Goal: Browse casually: Explore the website without a specific task or goal

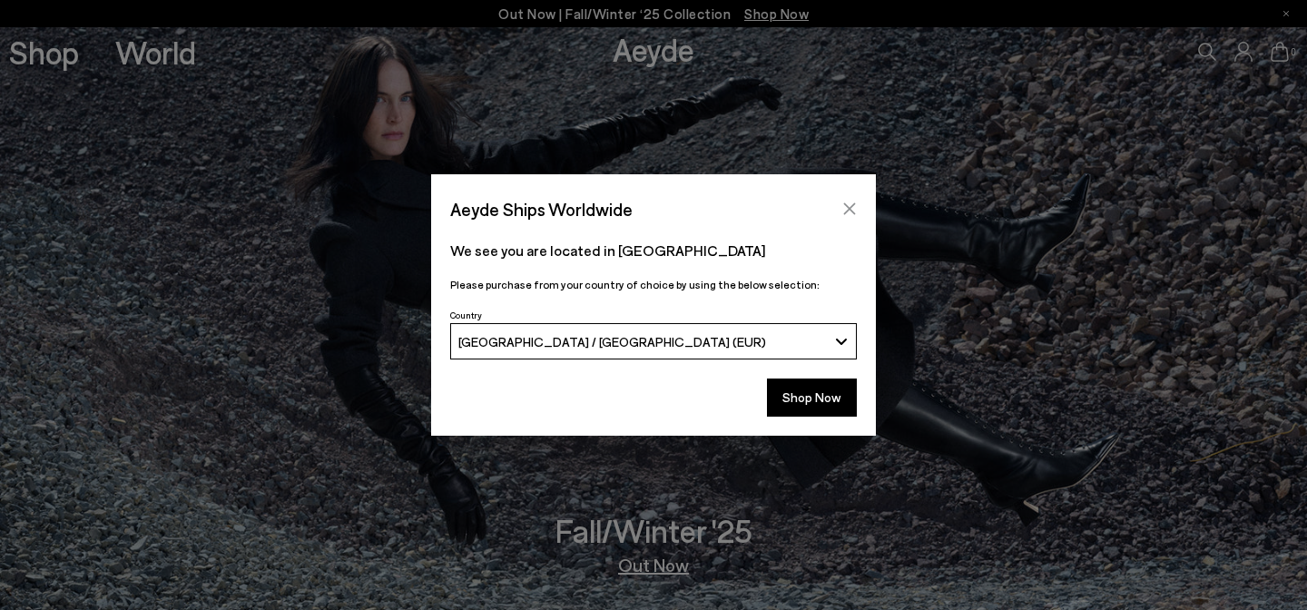
click at [861, 215] on button "Close" at bounding box center [849, 208] width 27 height 27
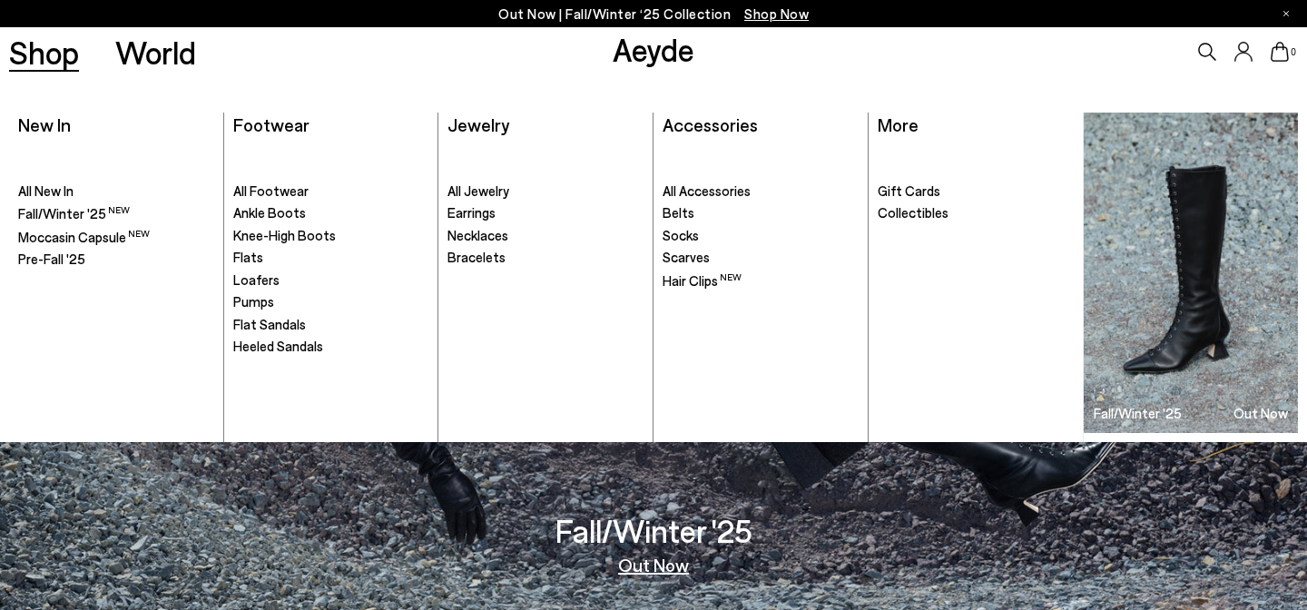
click at [47, 57] on link "Shop" at bounding box center [44, 52] width 70 height 32
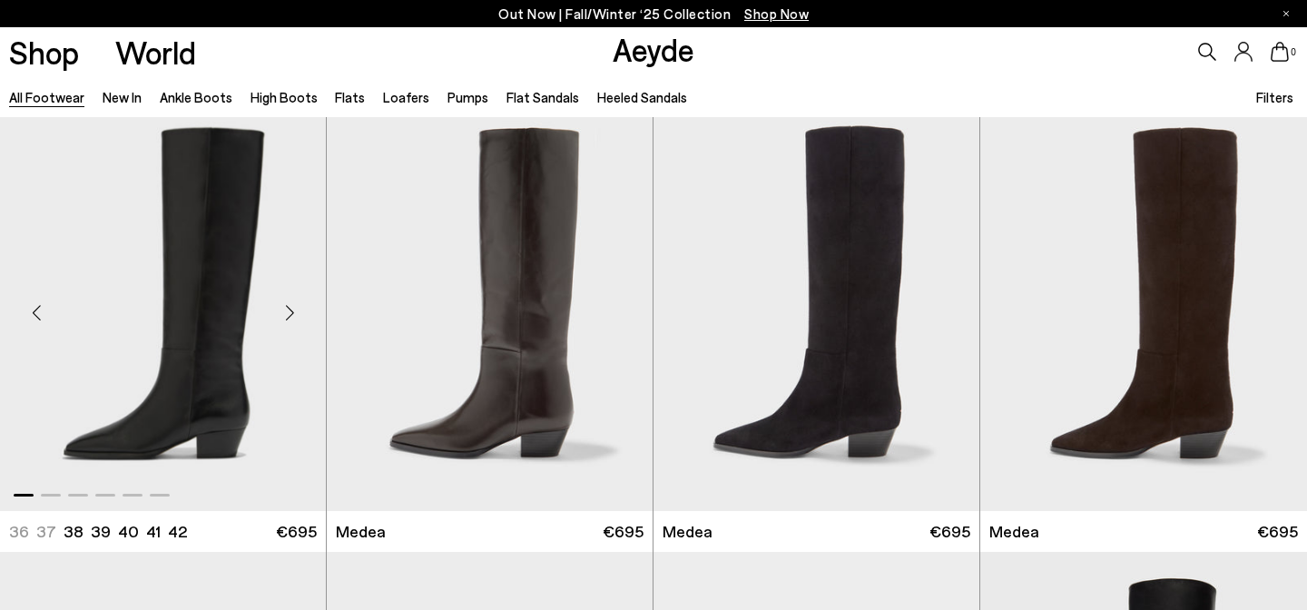
scroll to position [100, 0]
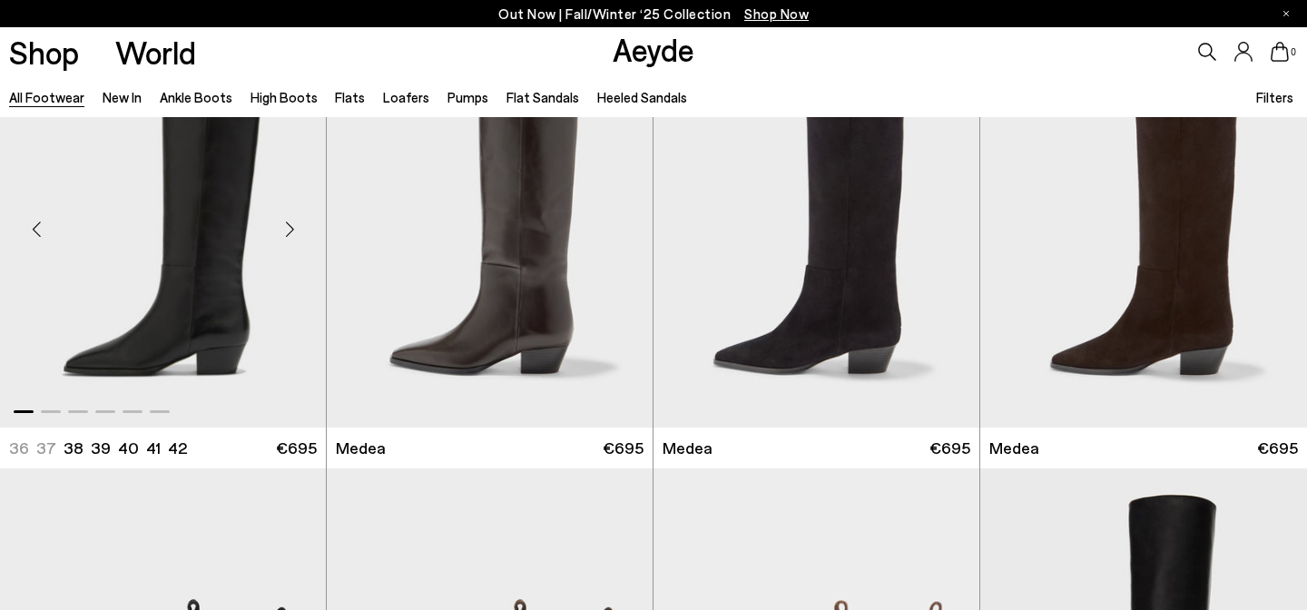
click at [281, 235] on div "Next slide" at bounding box center [289, 229] width 54 height 54
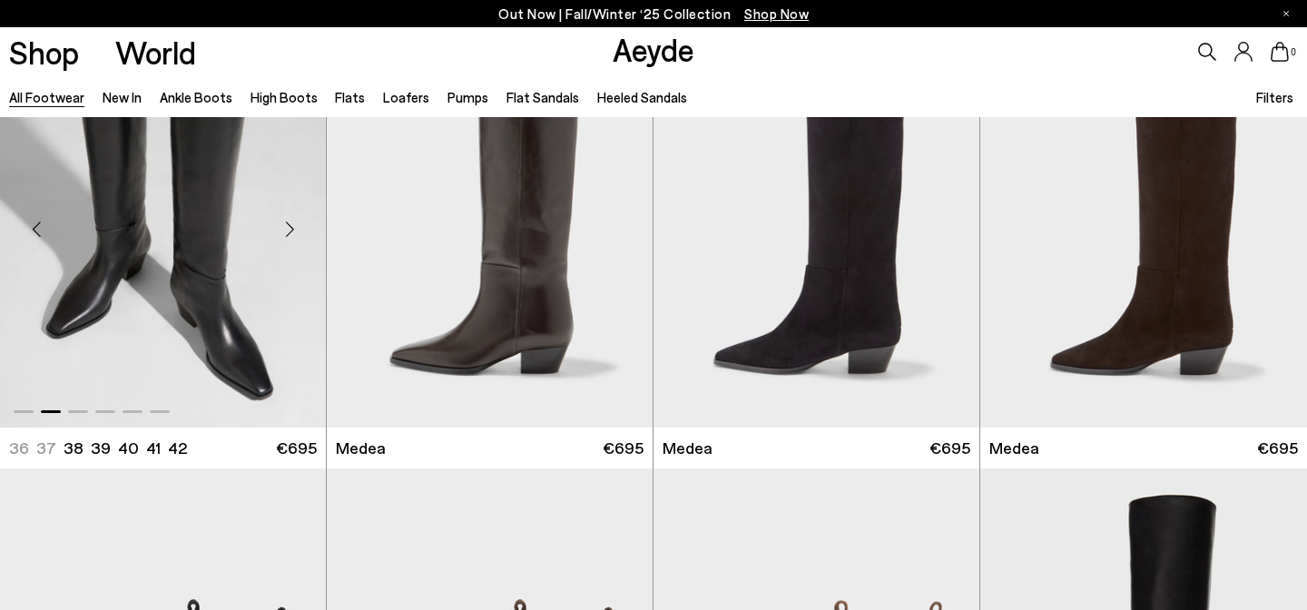
click at [281, 235] on div "Next slide" at bounding box center [289, 229] width 54 height 54
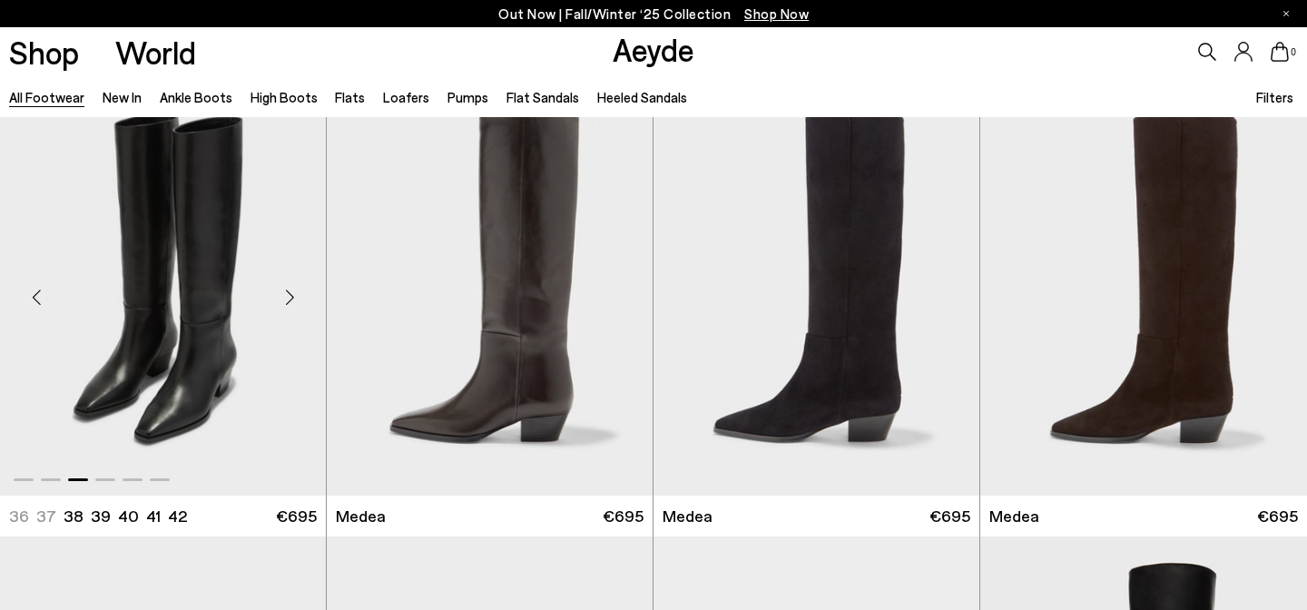
scroll to position [0, 0]
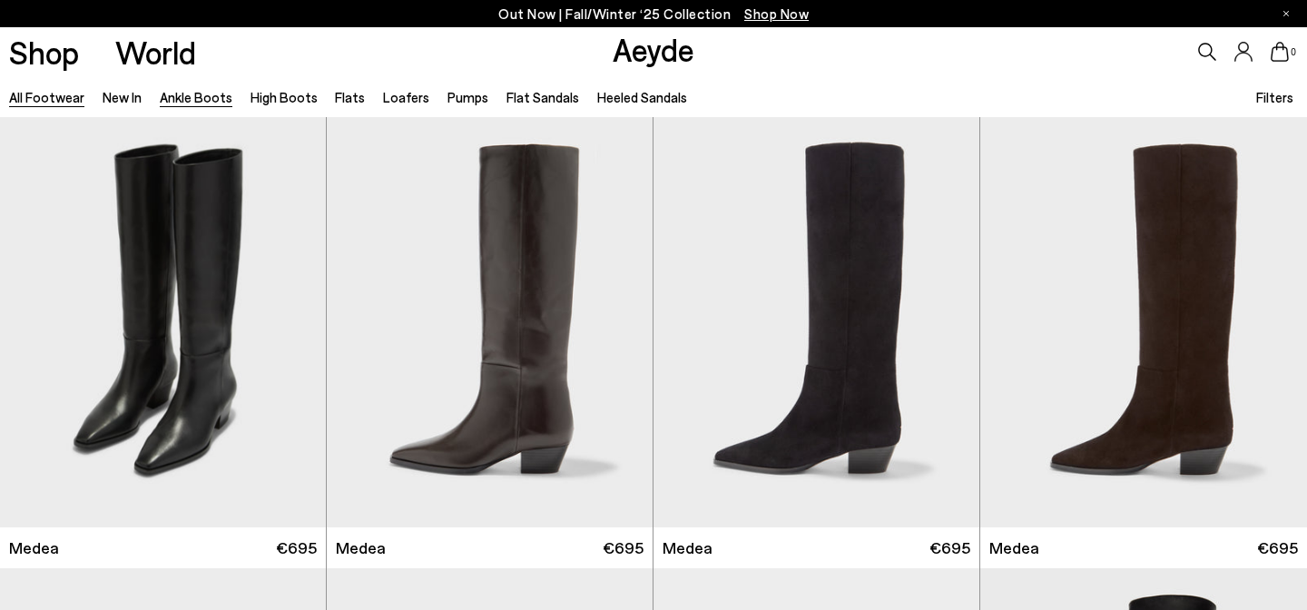
click at [209, 94] on link "Ankle Boots" at bounding box center [196, 97] width 73 height 16
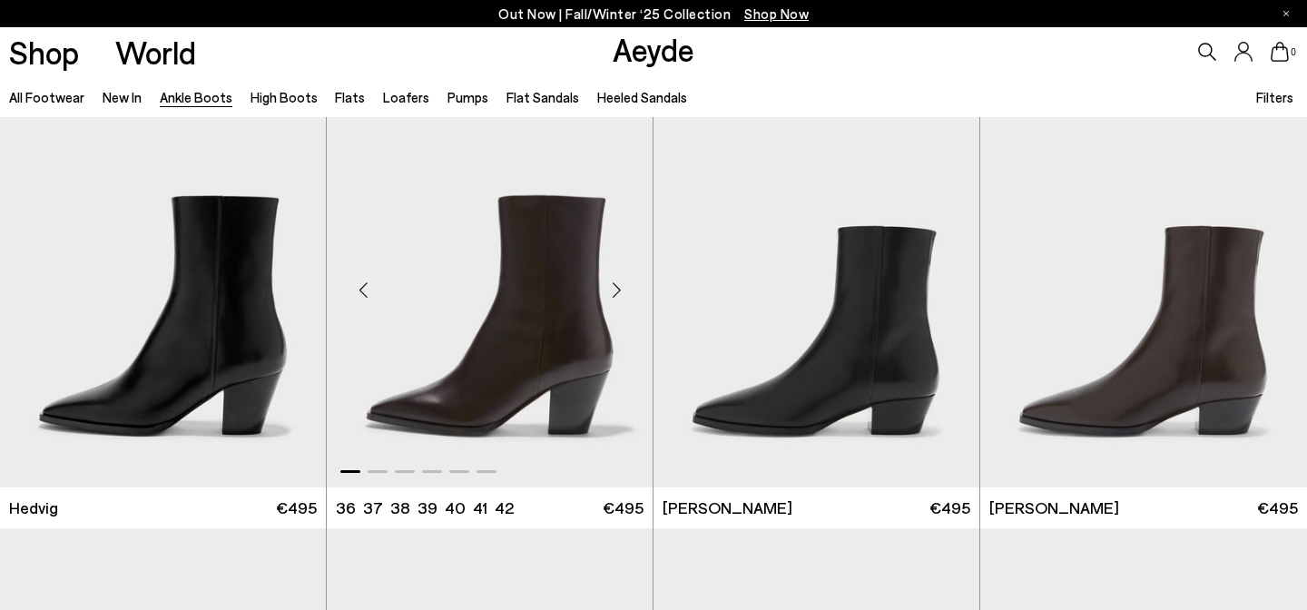
scroll to position [497, 0]
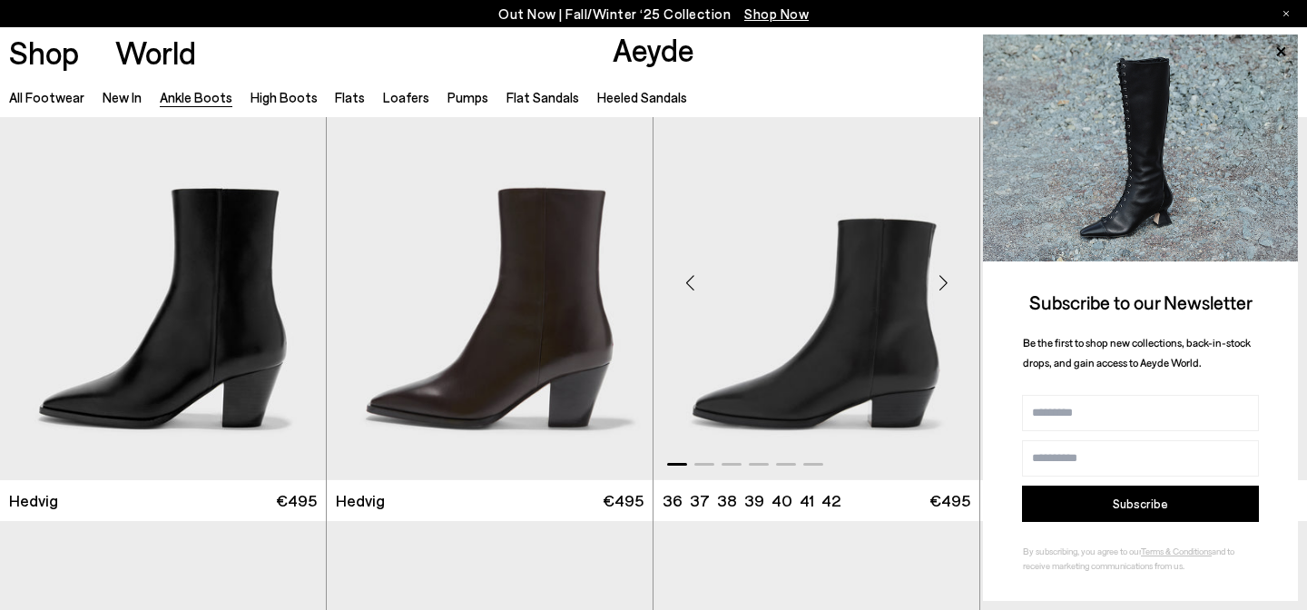
click at [944, 290] on div "Next slide" at bounding box center [943, 282] width 54 height 54
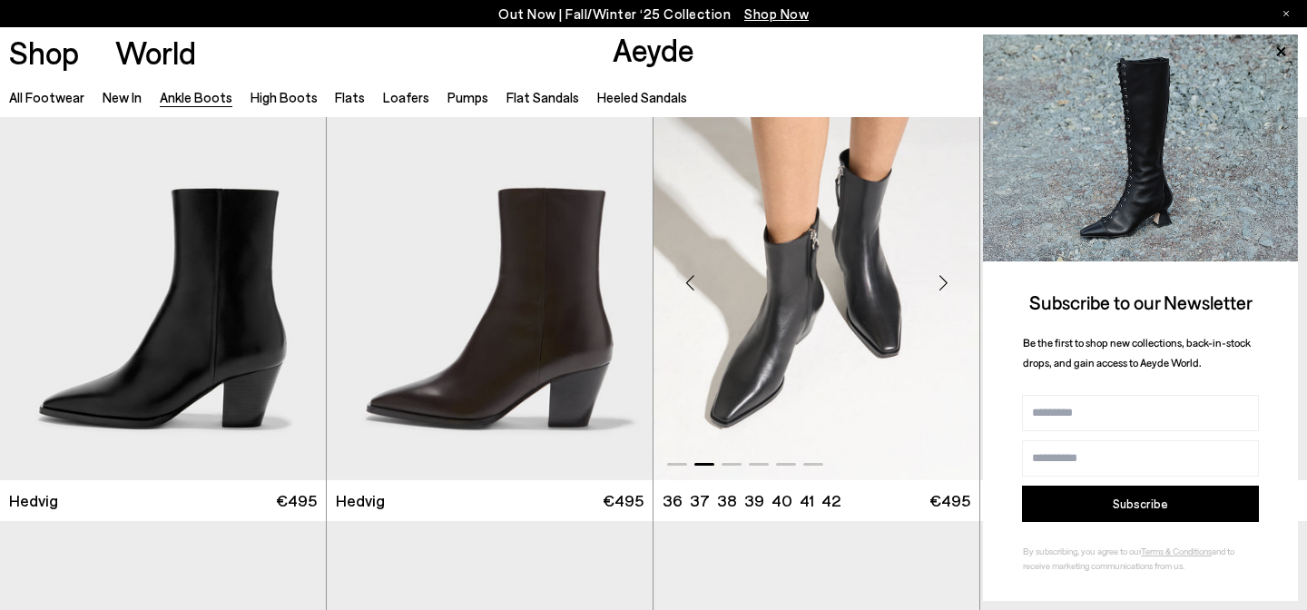
click at [944, 290] on div "Next slide" at bounding box center [943, 282] width 54 height 54
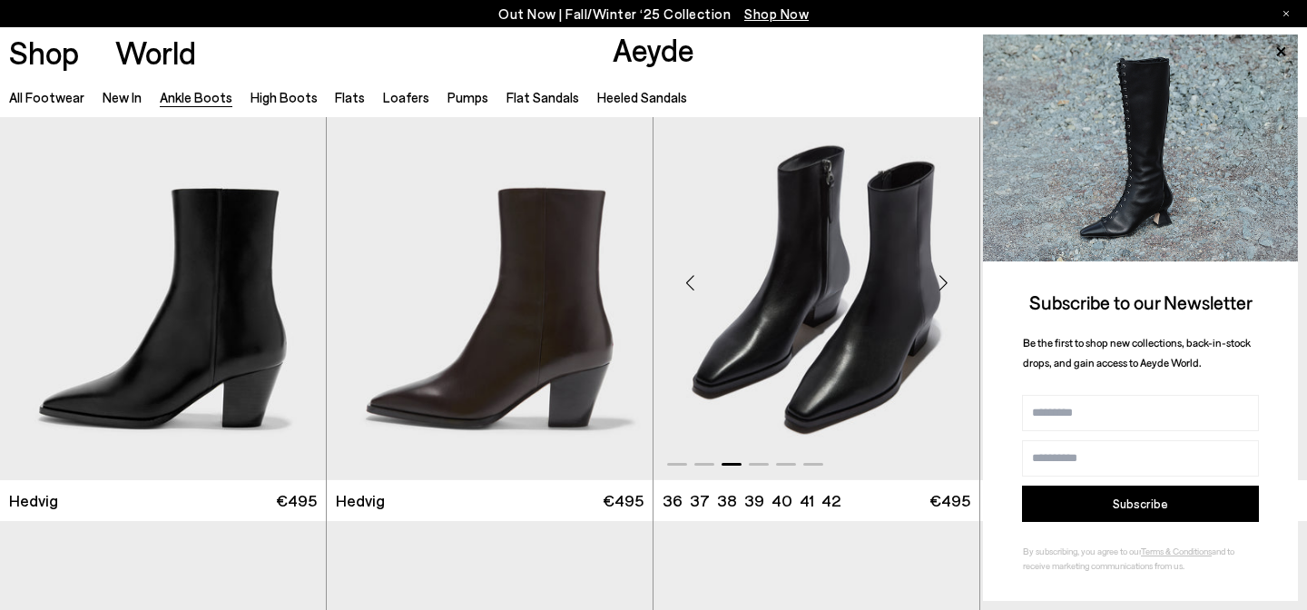
click at [944, 290] on div "Next slide" at bounding box center [943, 282] width 54 height 54
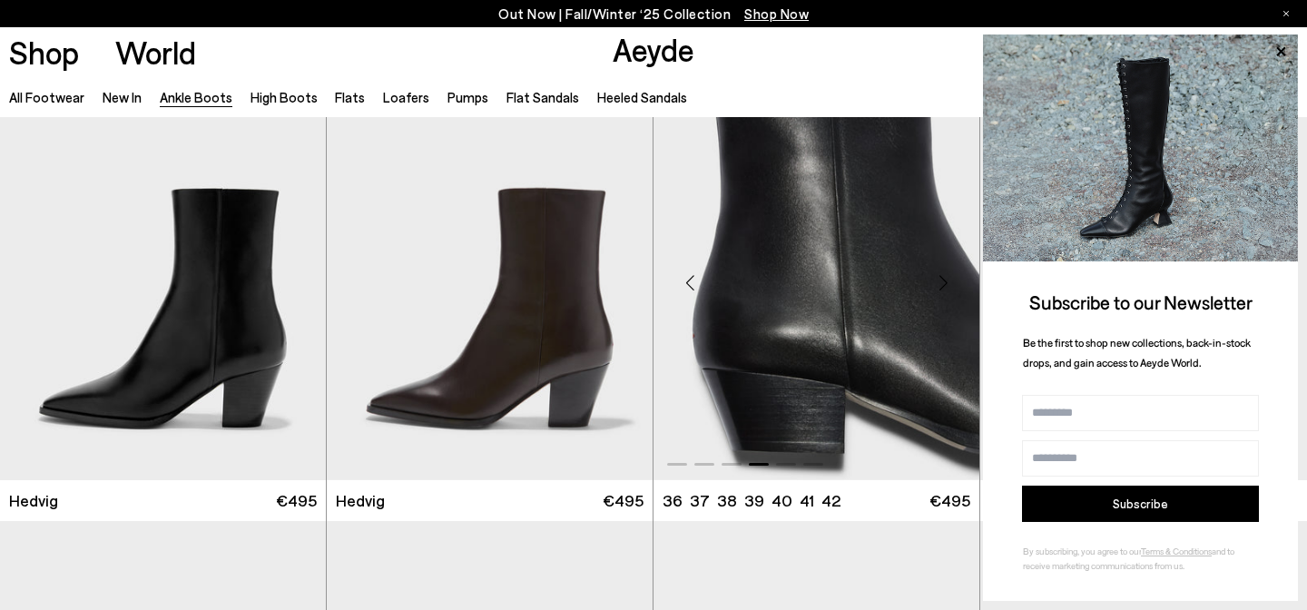
click at [944, 290] on div "Next slide" at bounding box center [943, 282] width 54 height 54
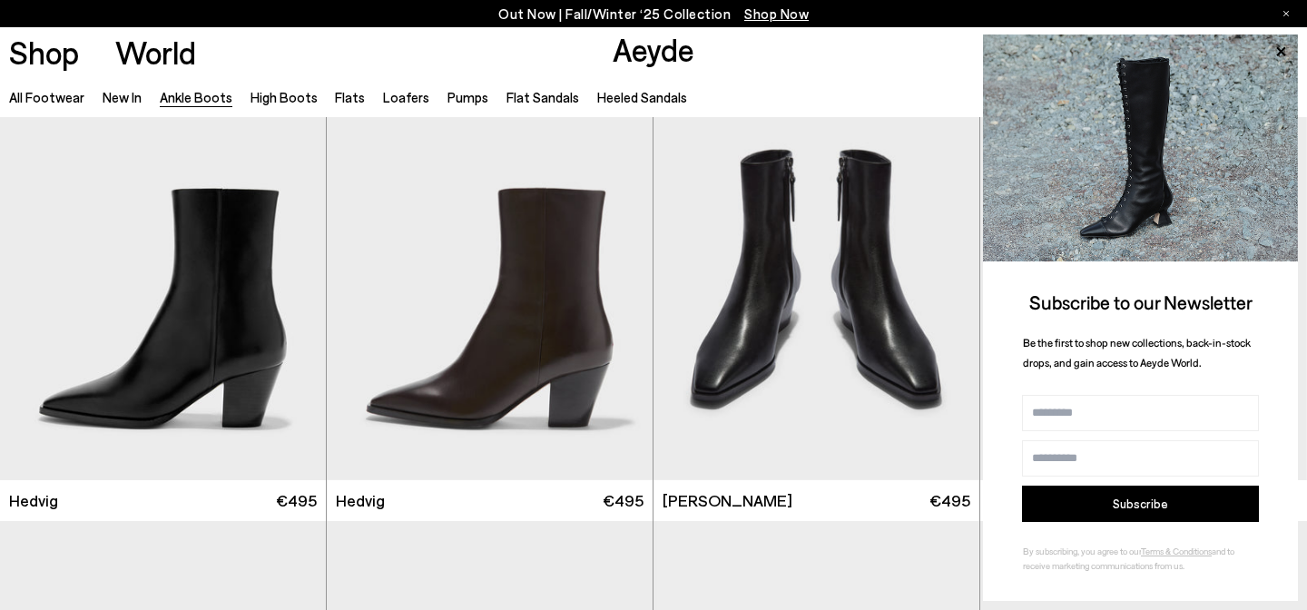
click at [807, 99] on div "All Footwear New In Ankle Boots High Boots Flats Loafers Pumps Flat Sandals Hee…" at bounding box center [653, 96] width 1307 height 41
click at [1285, 46] on icon at bounding box center [1281, 52] width 24 height 24
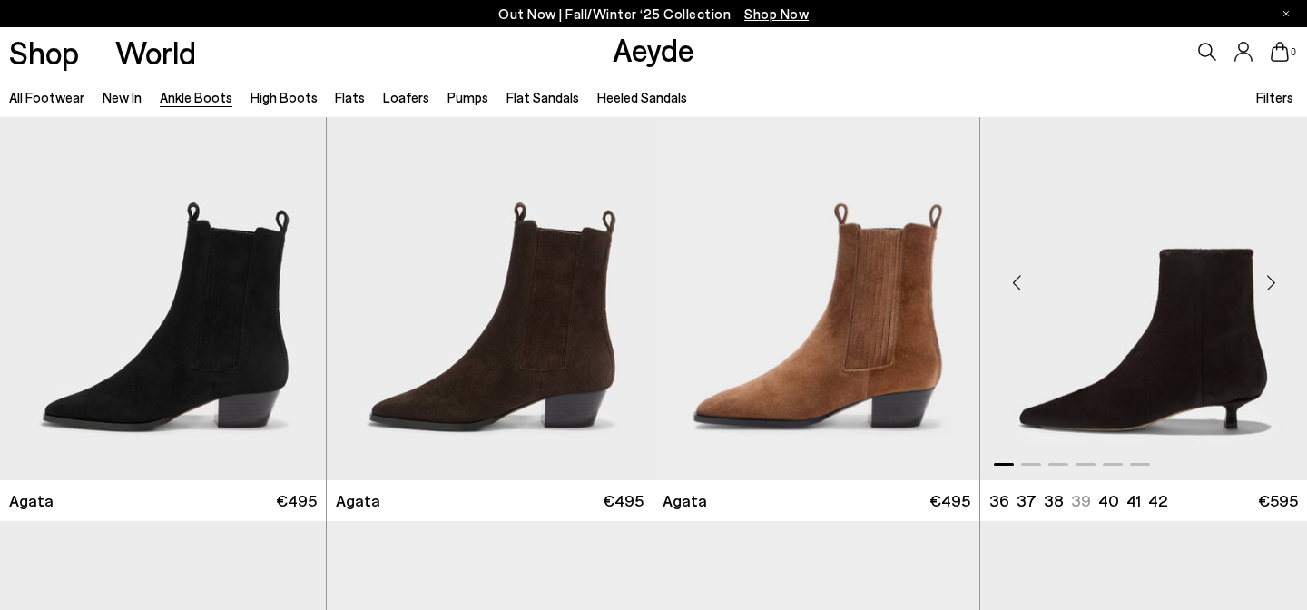
scroll to position [972, 0]
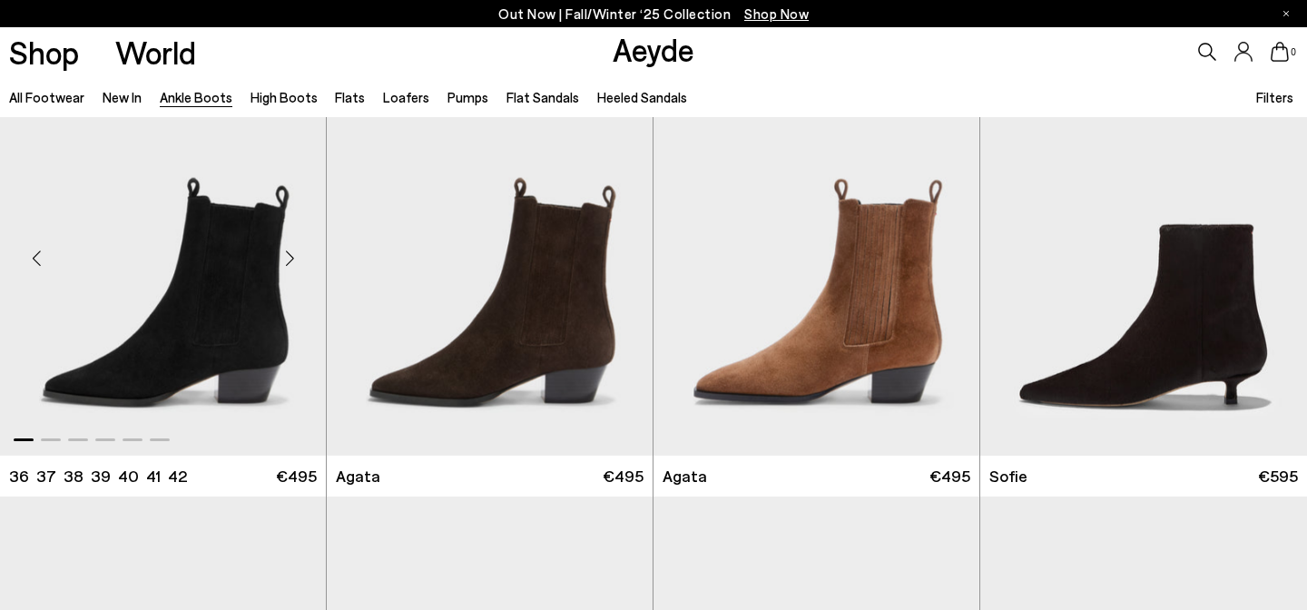
click at [290, 250] on div "Next slide" at bounding box center [289, 258] width 54 height 54
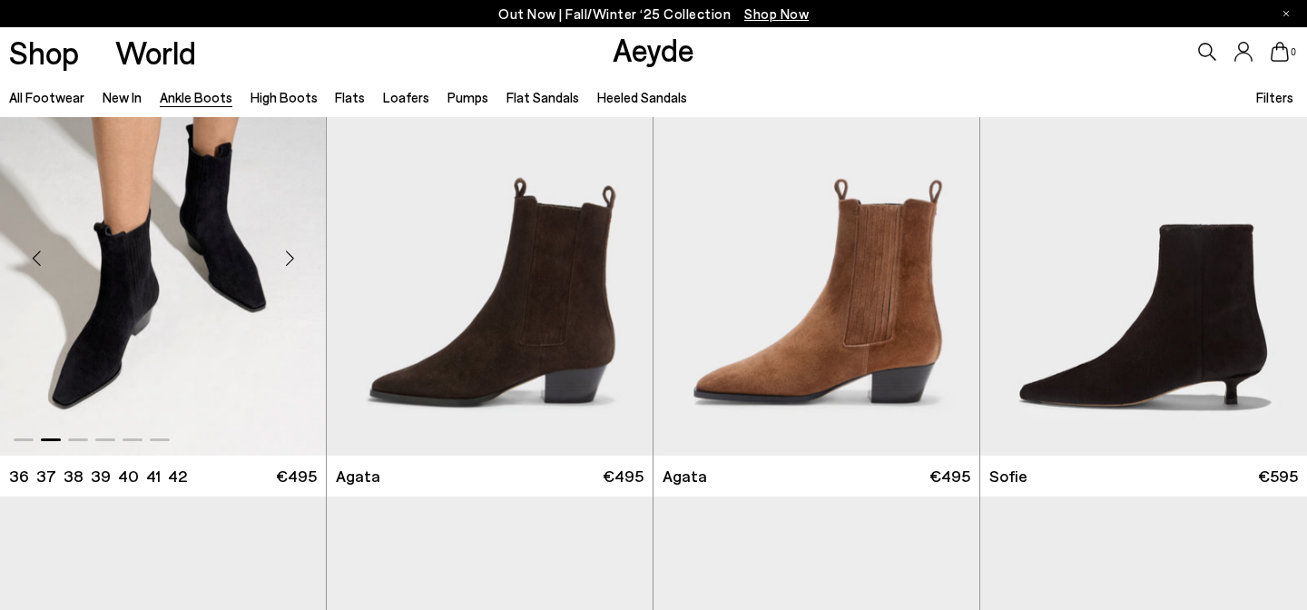
click at [290, 250] on div "Next slide" at bounding box center [289, 258] width 54 height 54
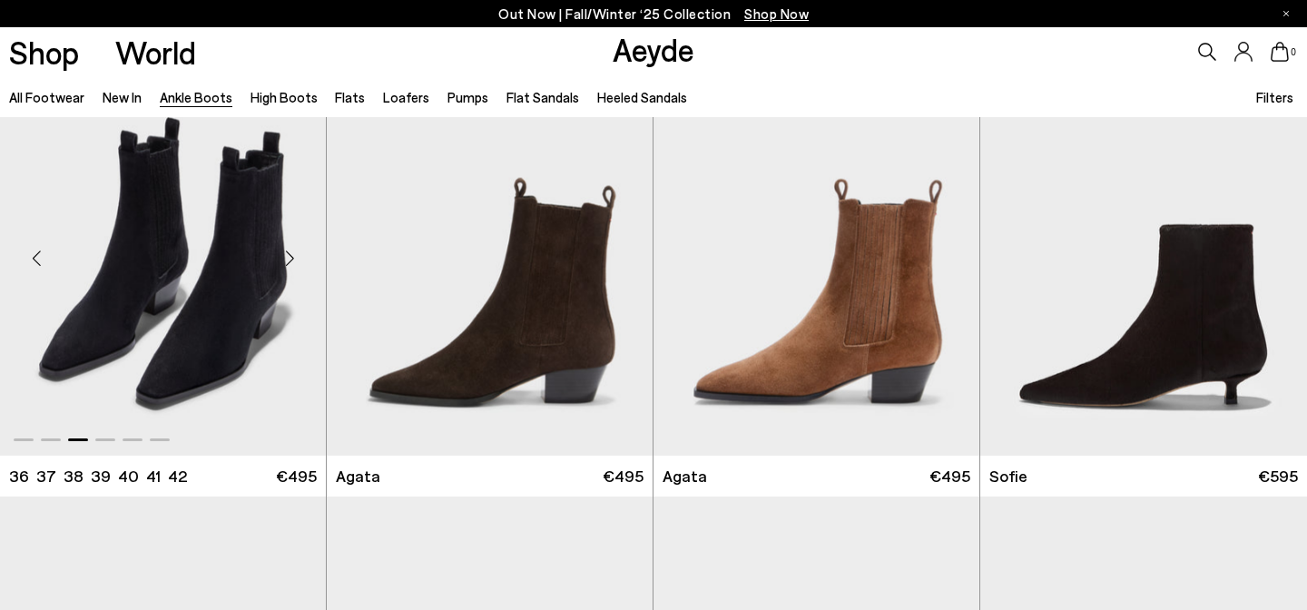
click at [290, 250] on div "Next slide" at bounding box center [289, 258] width 54 height 54
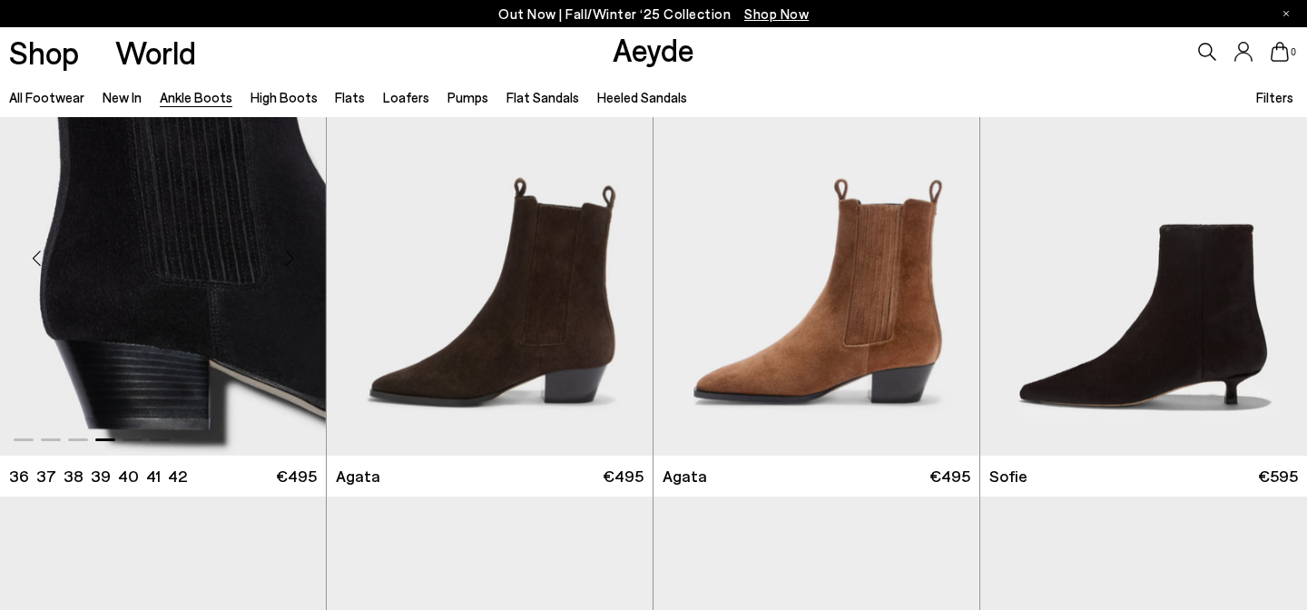
click at [290, 250] on div "Next slide" at bounding box center [289, 258] width 54 height 54
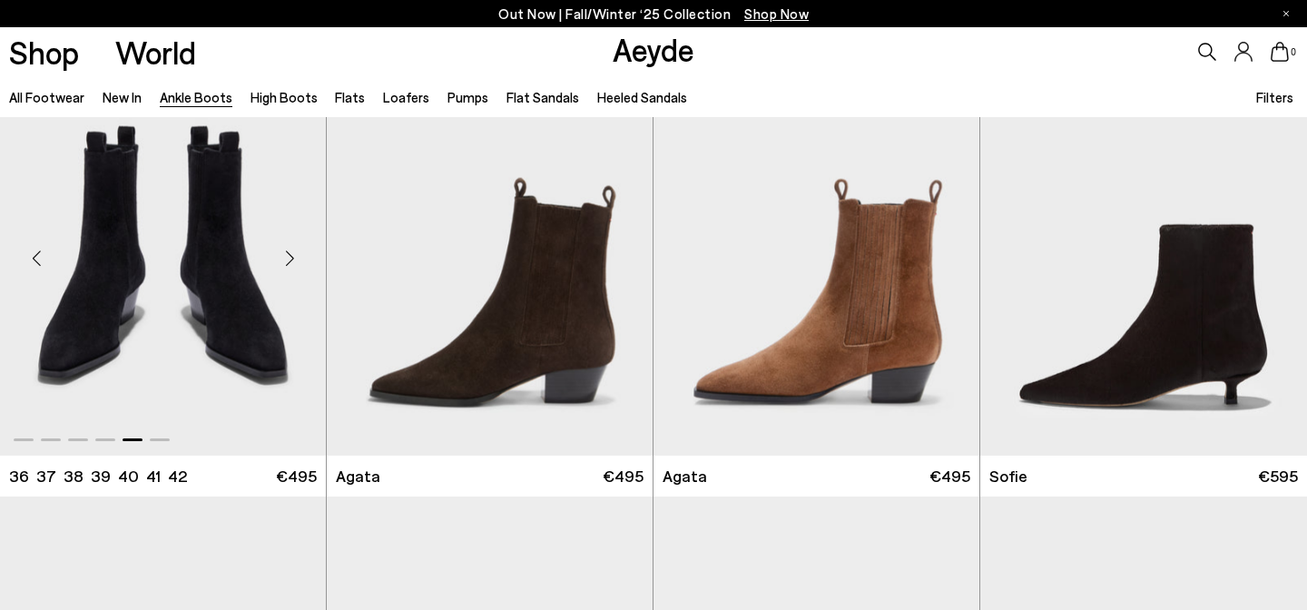
click at [290, 250] on div "Next slide" at bounding box center [289, 258] width 54 height 54
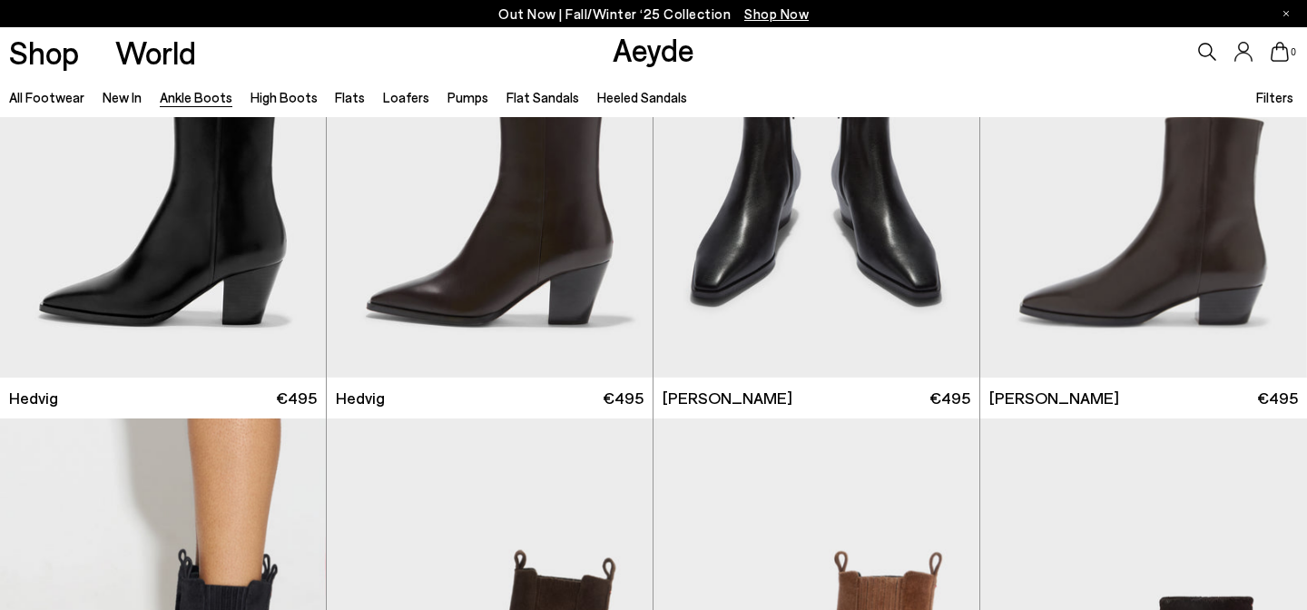
scroll to position [350, 0]
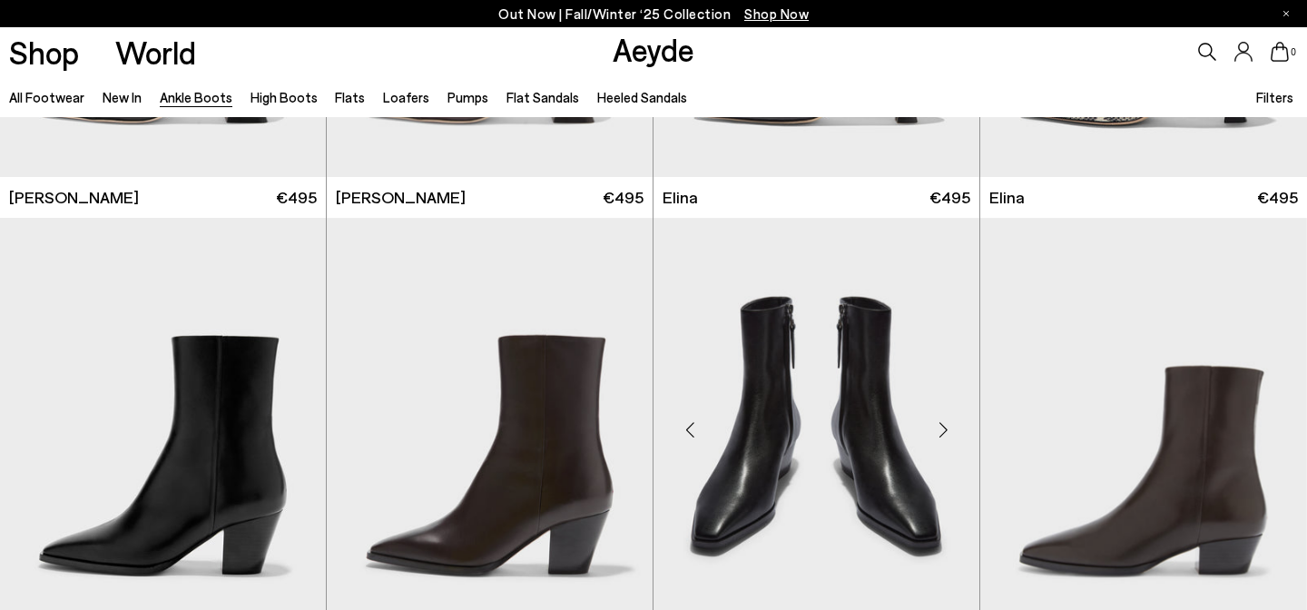
click at [936, 422] on div "Next slide" at bounding box center [943, 429] width 54 height 54
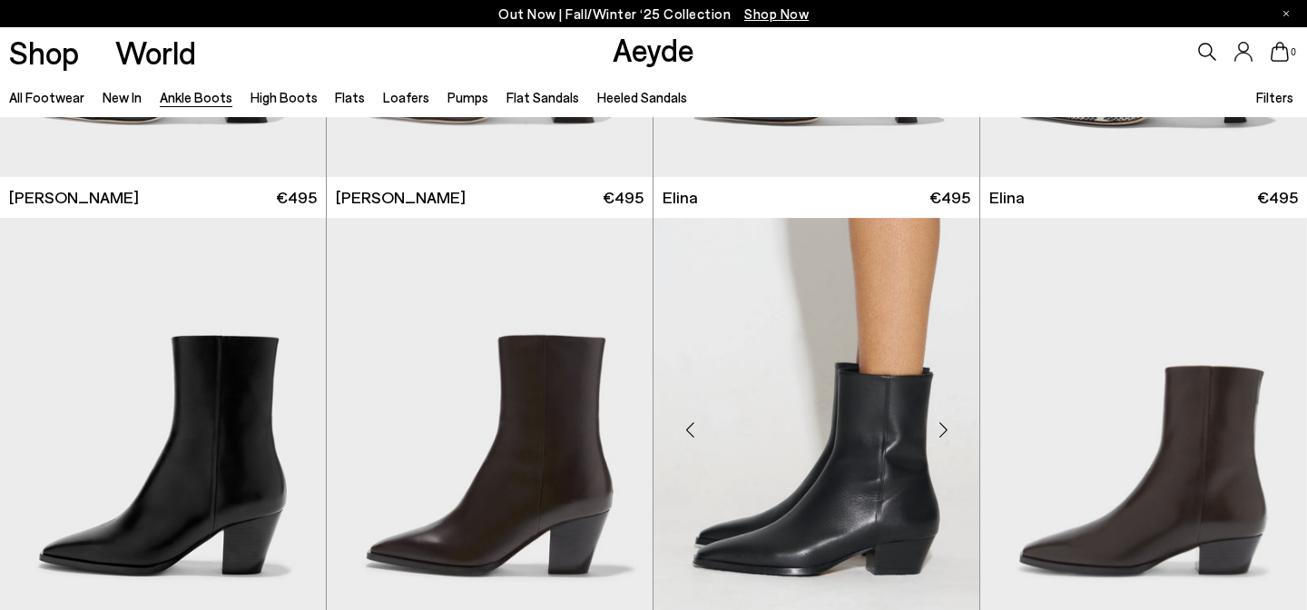
click at [936, 422] on div "Next slide" at bounding box center [943, 429] width 54 height 54
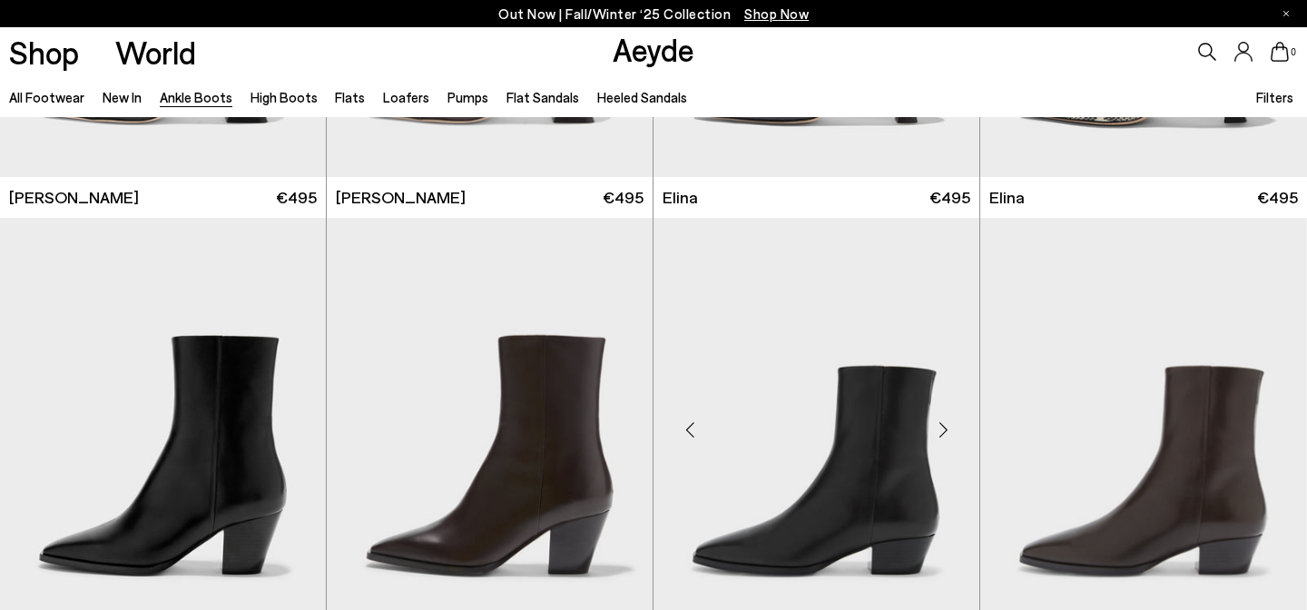
click at [936, 422] on div "Next slide" at bounding box center [943, 429] width 54 height 54
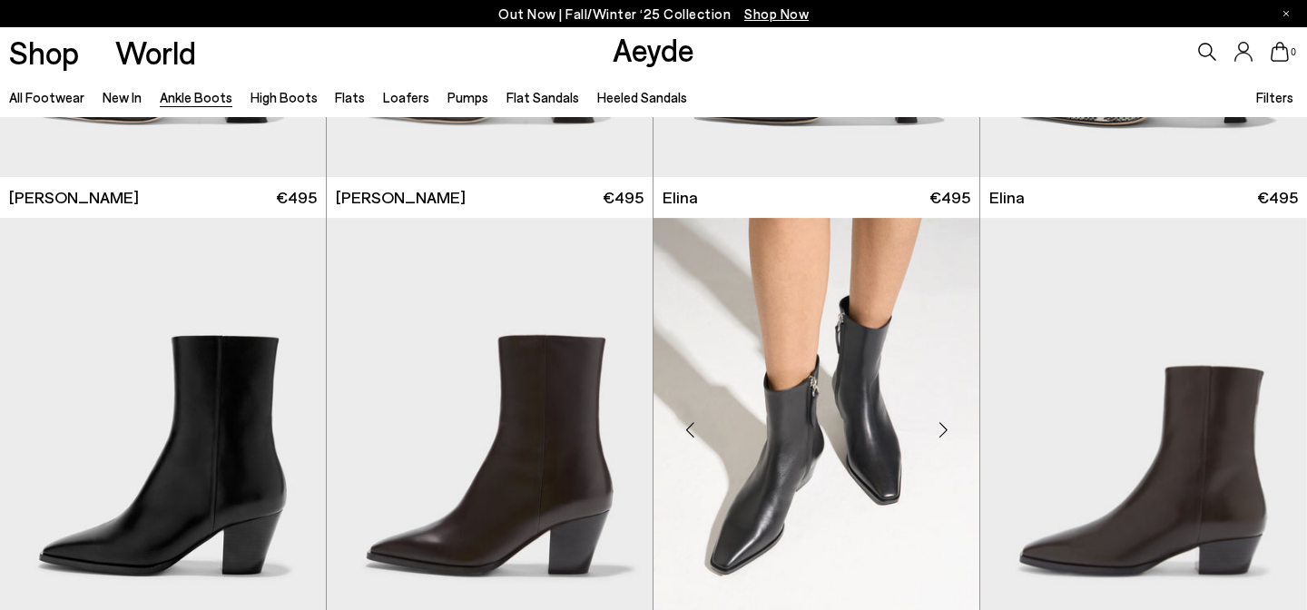
click at [936, 422] on div "Next slide" at bounding box center [943, 429] width 54 height 54
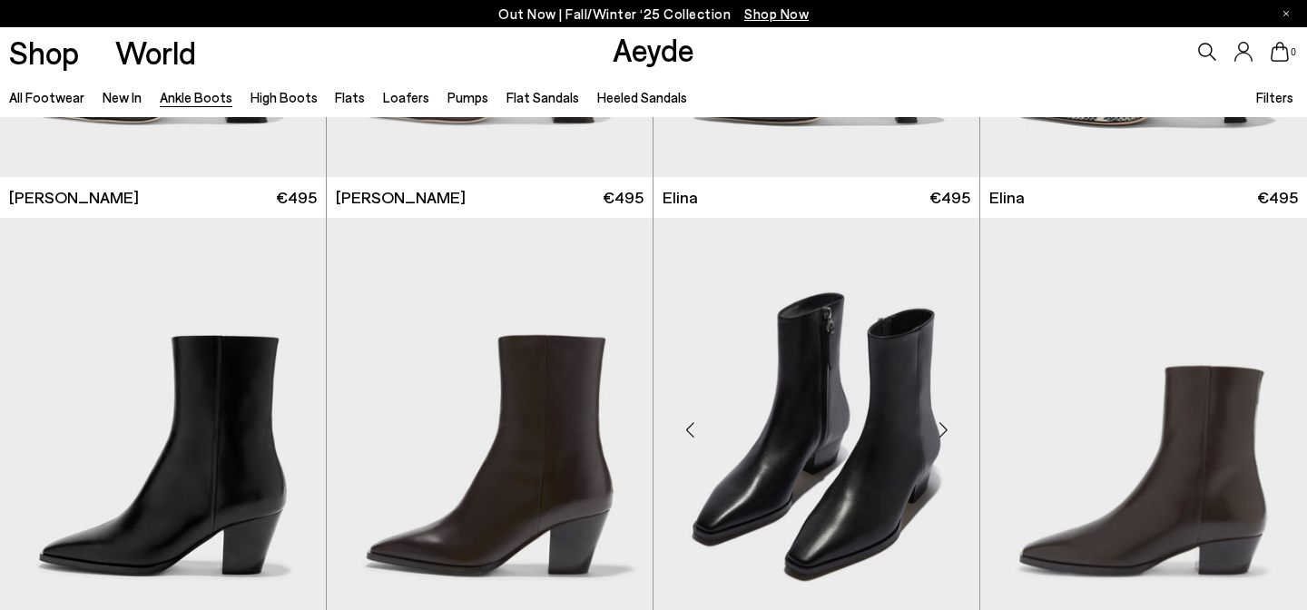
click at [936, 422] on div "Next slide" at bounding box center [943, 429] width 54 height 54
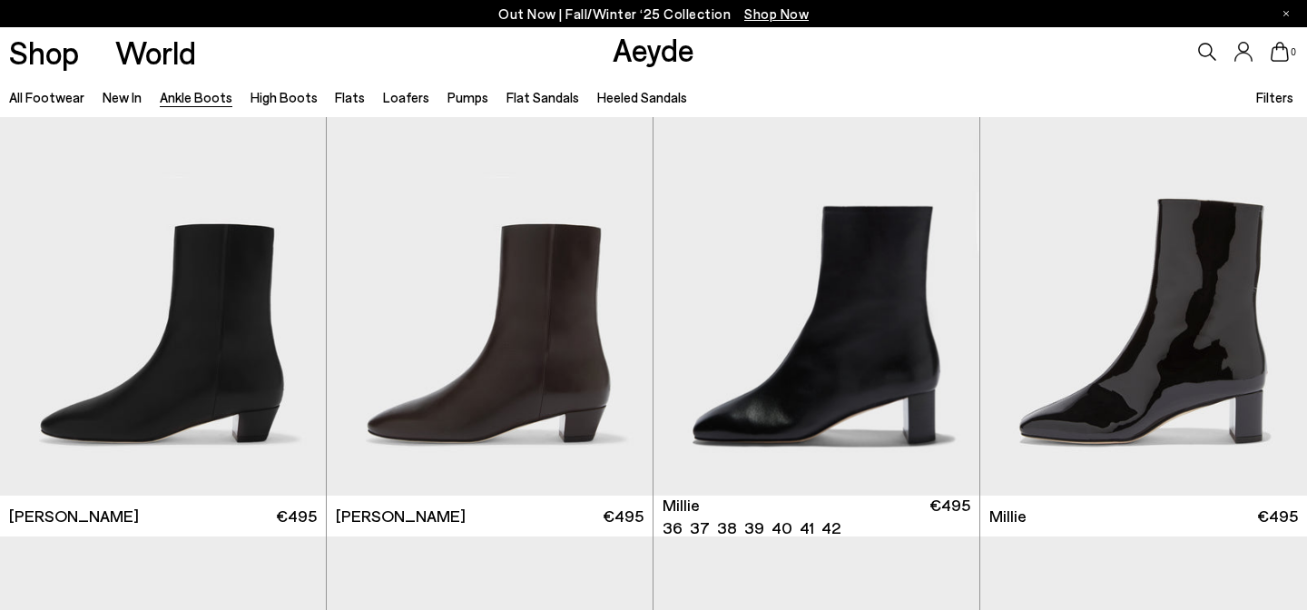
scroll to position [3186, 0]
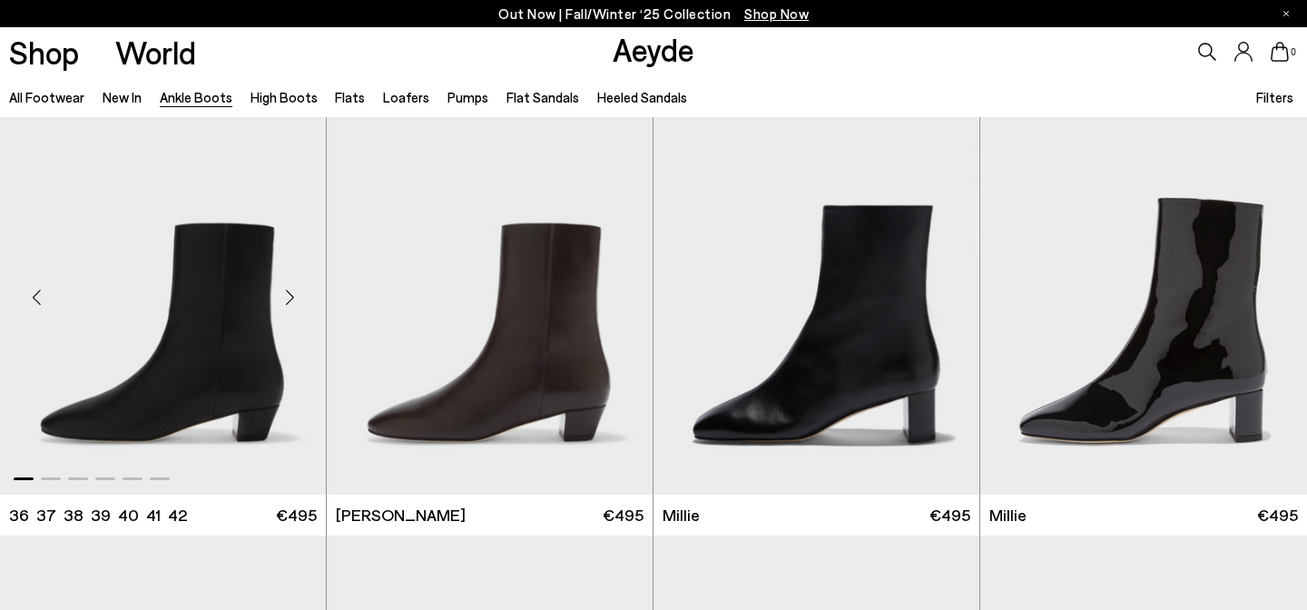
click at [288, 298] on div "Next slide" at bounding box center [289, 298] width 54 height 54
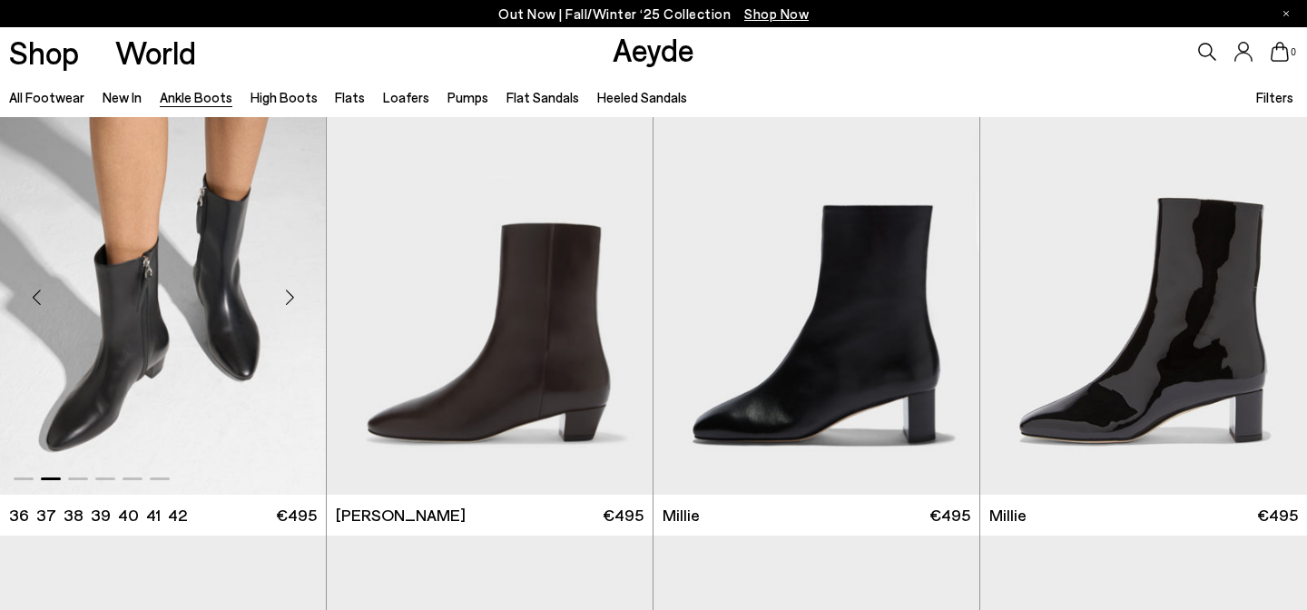
click at [288, 298] on div "Next slide" at bounding box center [289, 298] width 54 height 54
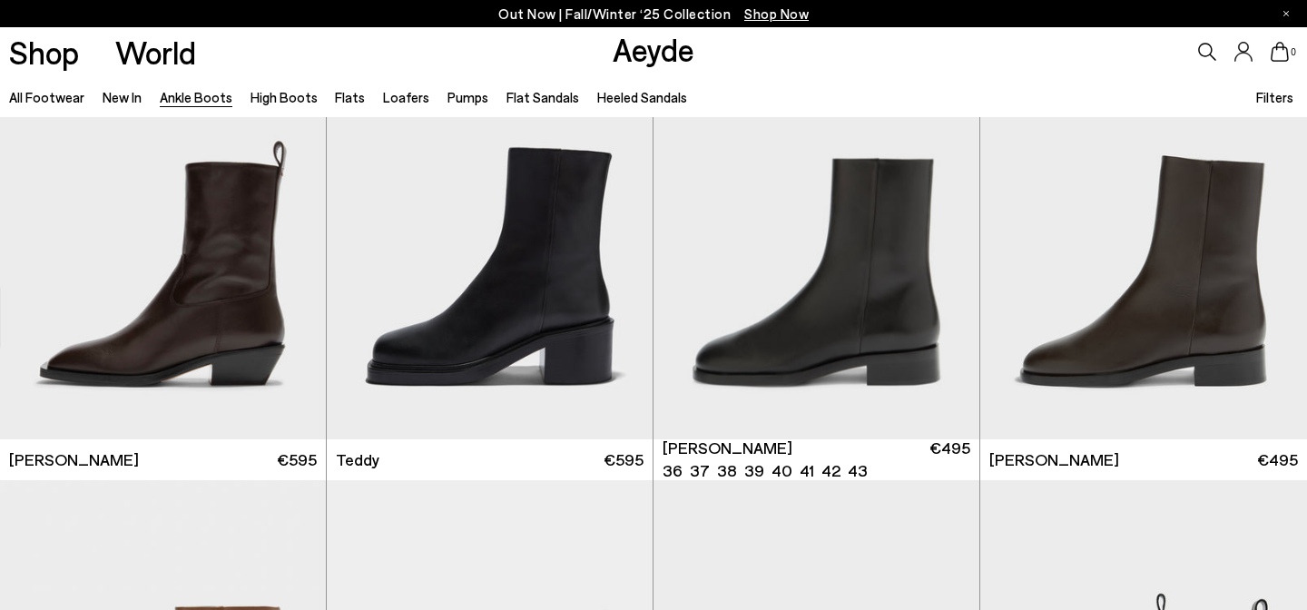
scroll to position [5888, 0]
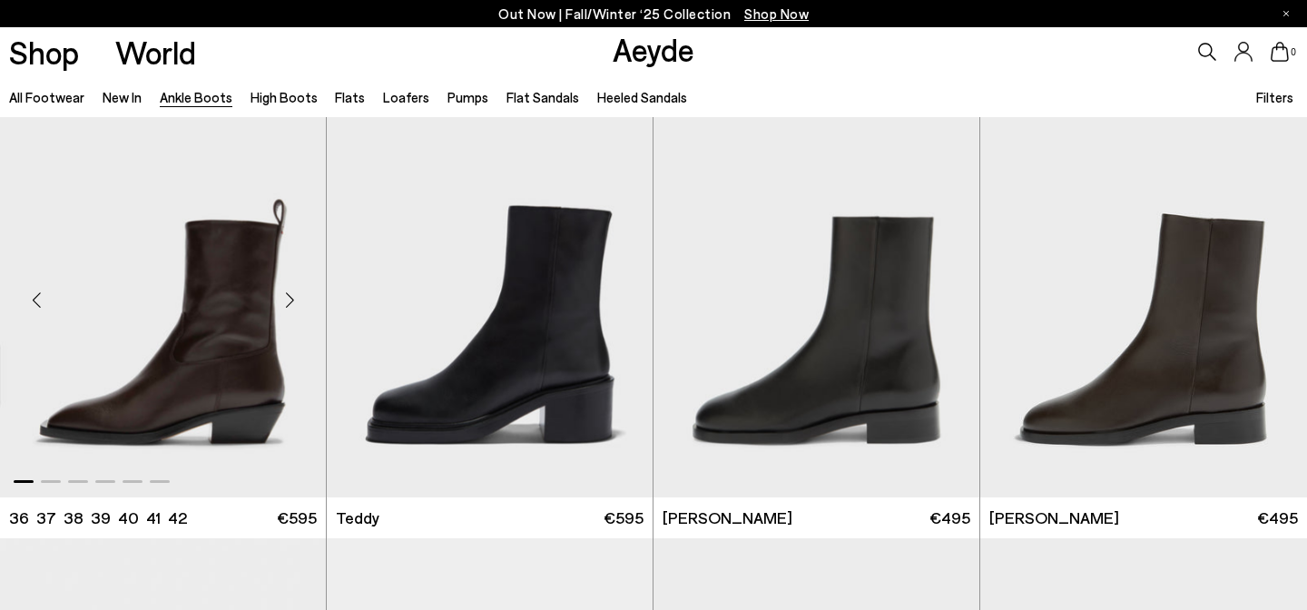
click at [286, 305] on div "Next slide" at bounding box center [289, 299] width 54 height 54
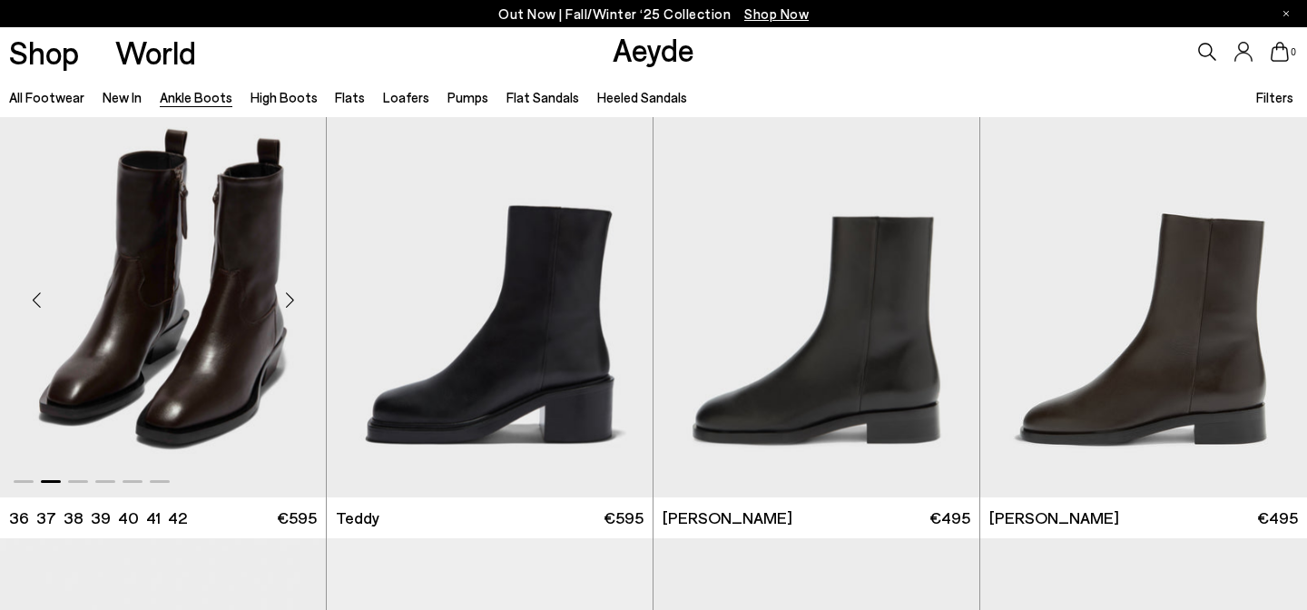
click at [286, 305] on div "Next slide" at bounding box center [289, 299] width 54 height 54
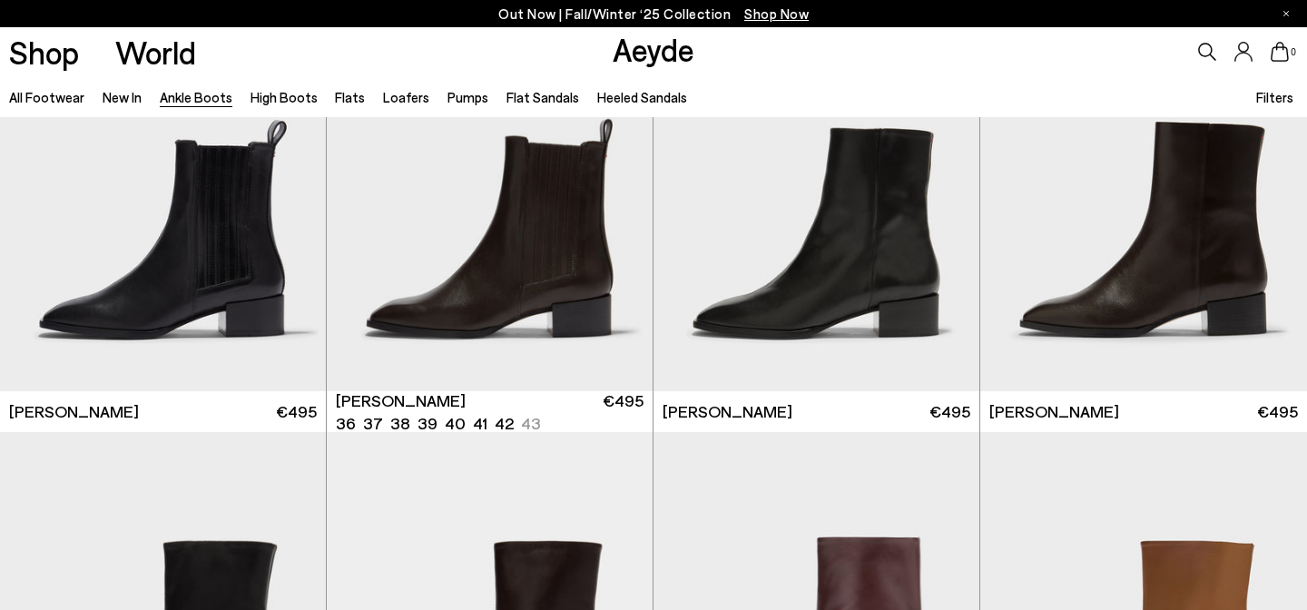
scroll to position [7801, 0]
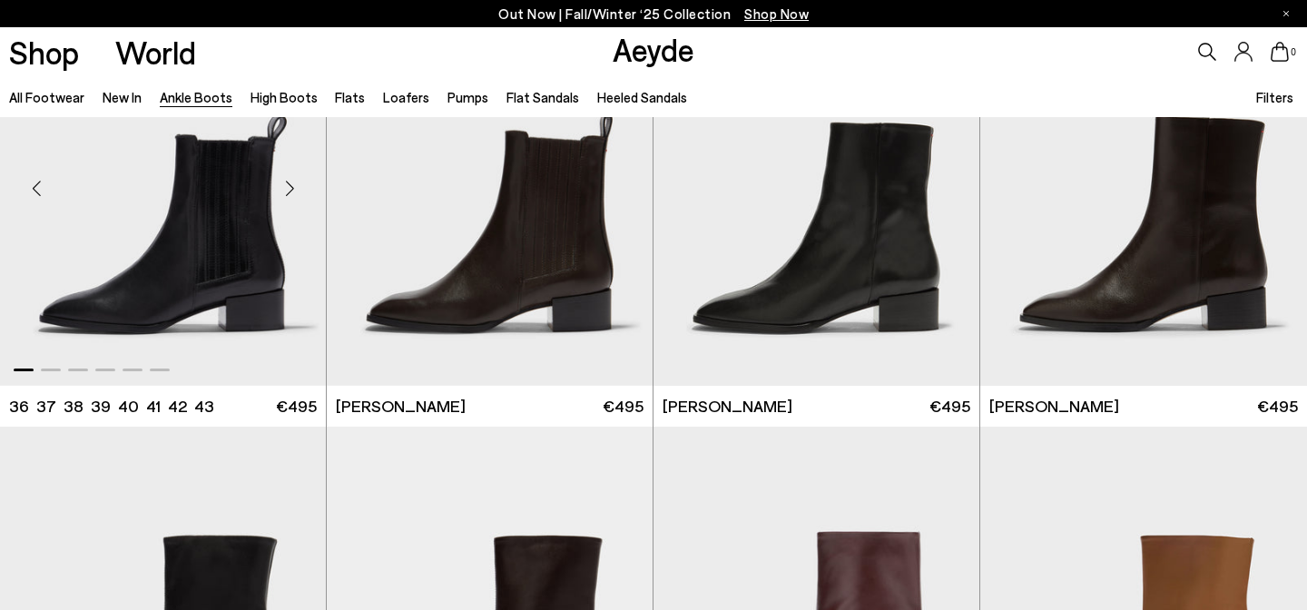
click at [280, 209] on div "Next slide" at bounding box center [289, 189] width 54 height 54
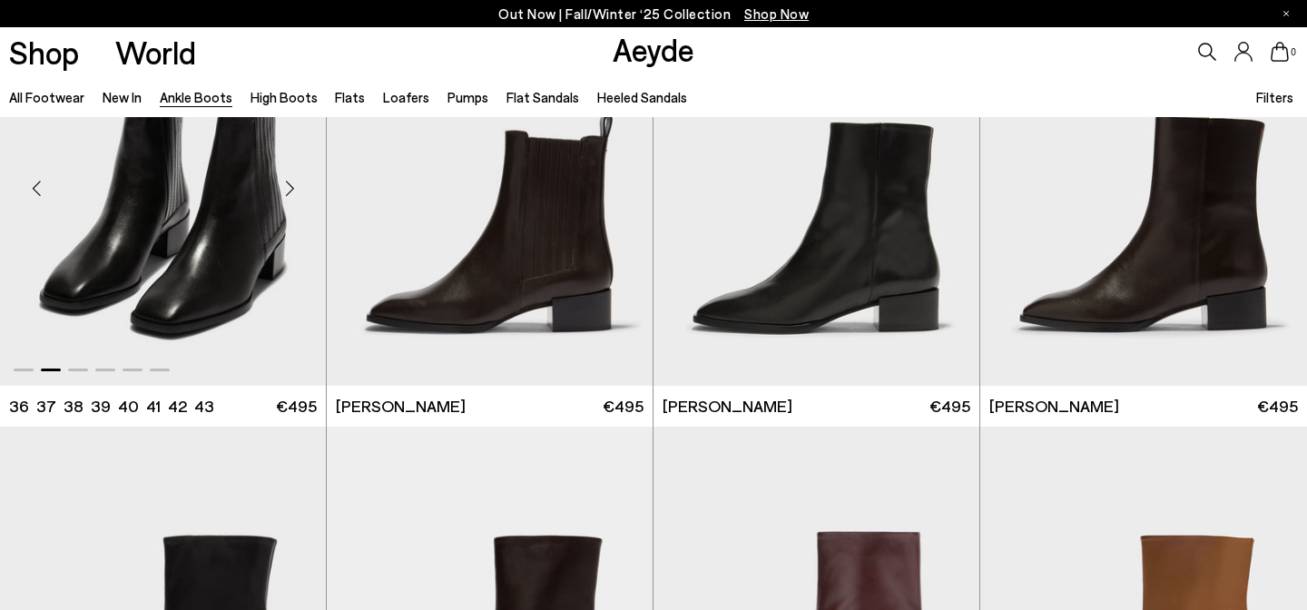
click at [280, 209] on div "Next slide" at bounding box center [289, 189] width 54 height 54
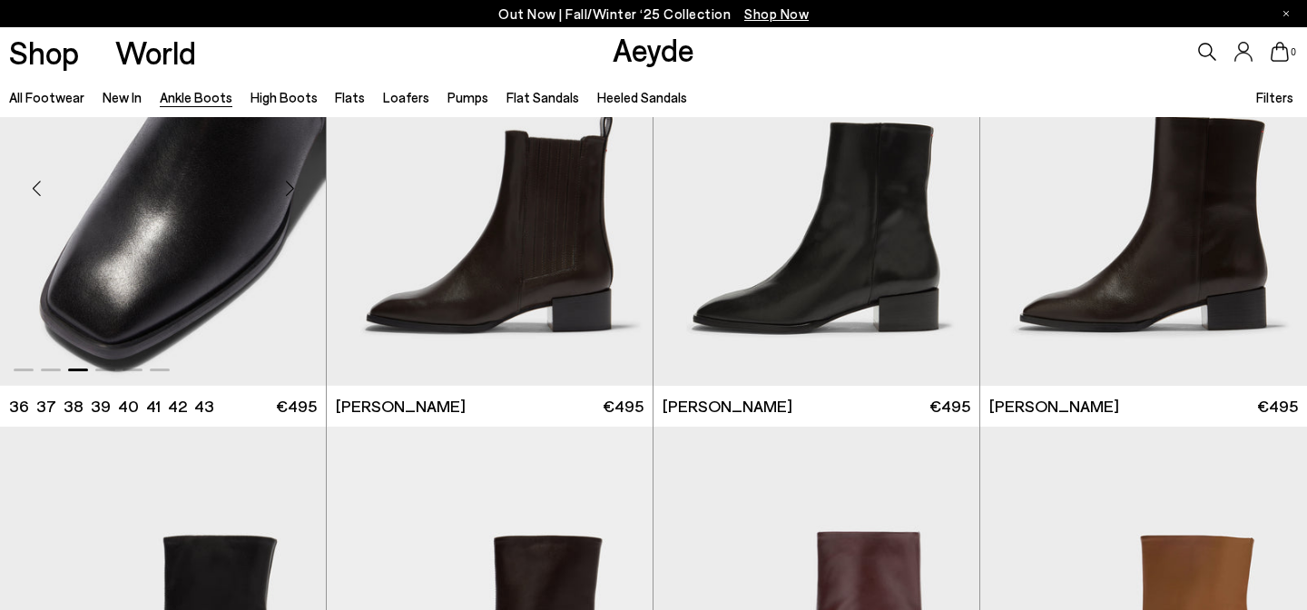
click at [280, 209] on div "Next slide" at bounding box center [289, 189] width 54 height 54
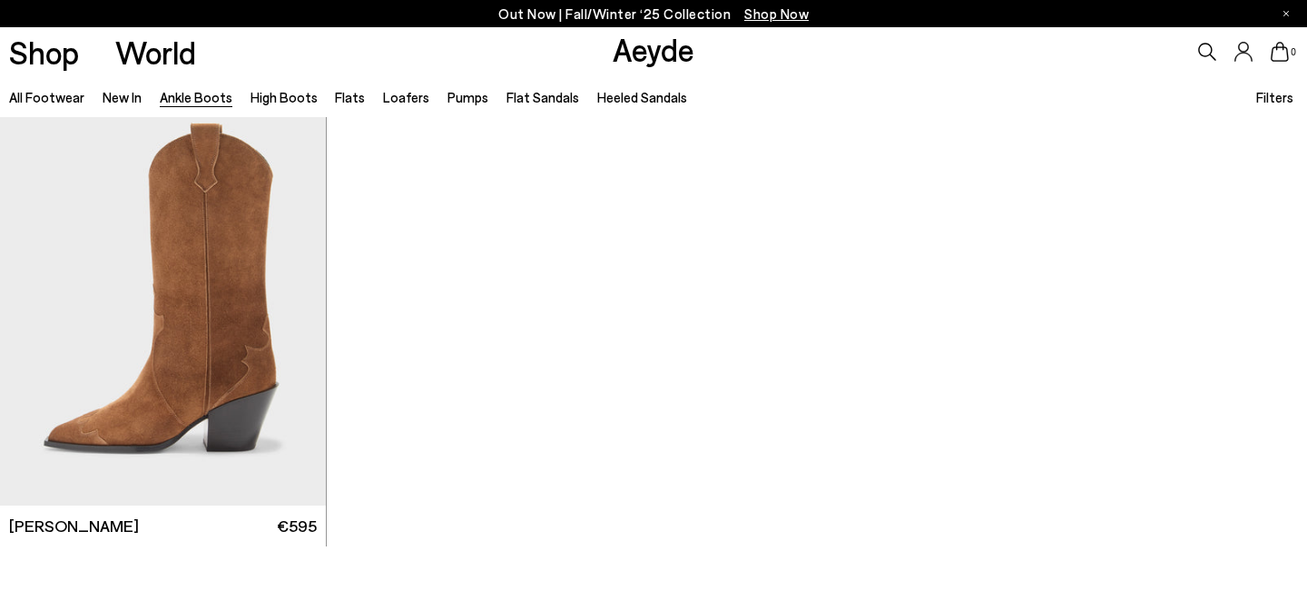
scroll to position [9488, 0]
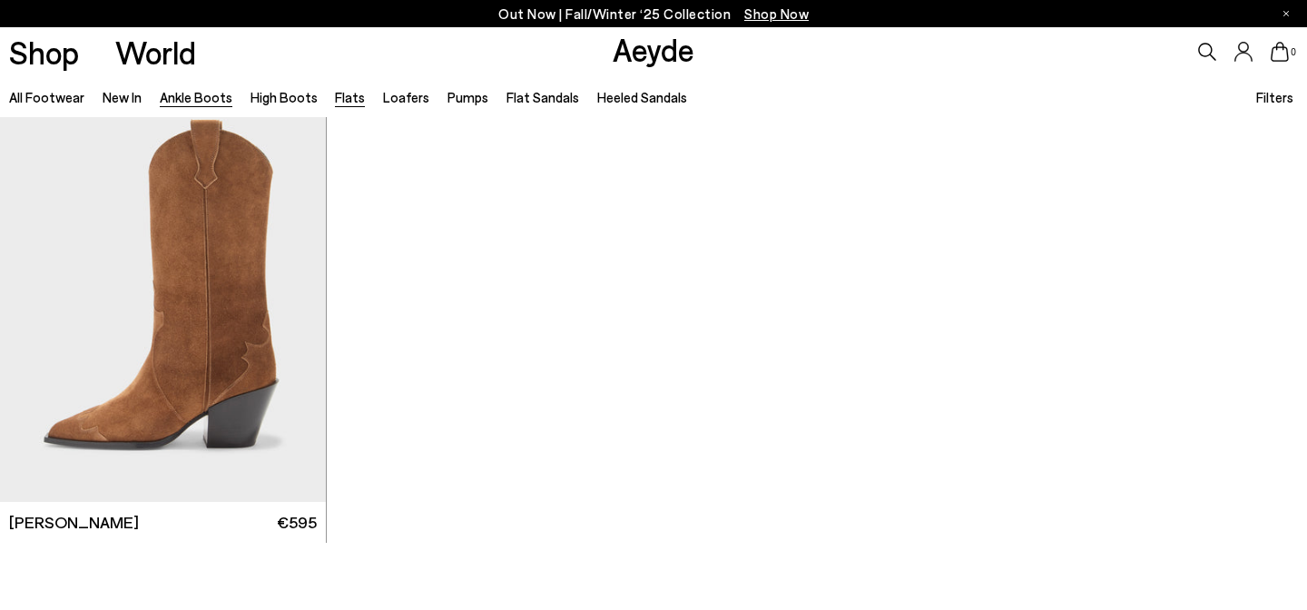
click at [342, 99] on link "Flats" at bounding box center [350, 97] width 30 height 16
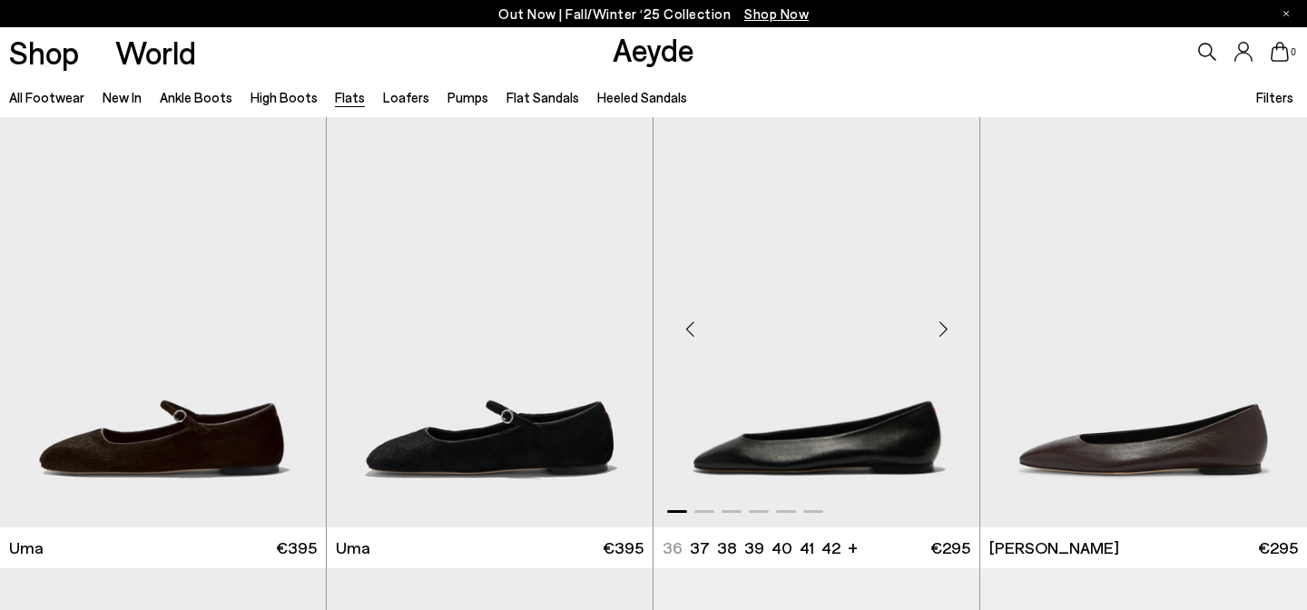
click at [938, 334] on div "Next slide" at bounding box center [943, 329] width 54 height 54
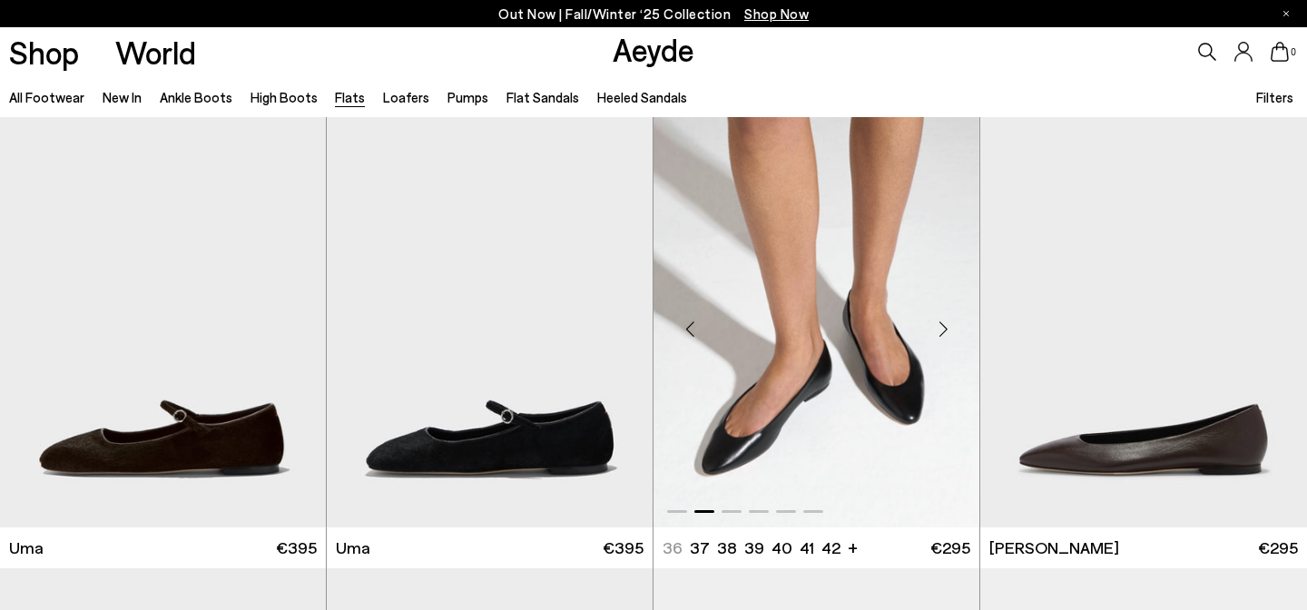
click at [938, 334] on div "Next slide" at bounding box center [943, 329] width 54 height 54
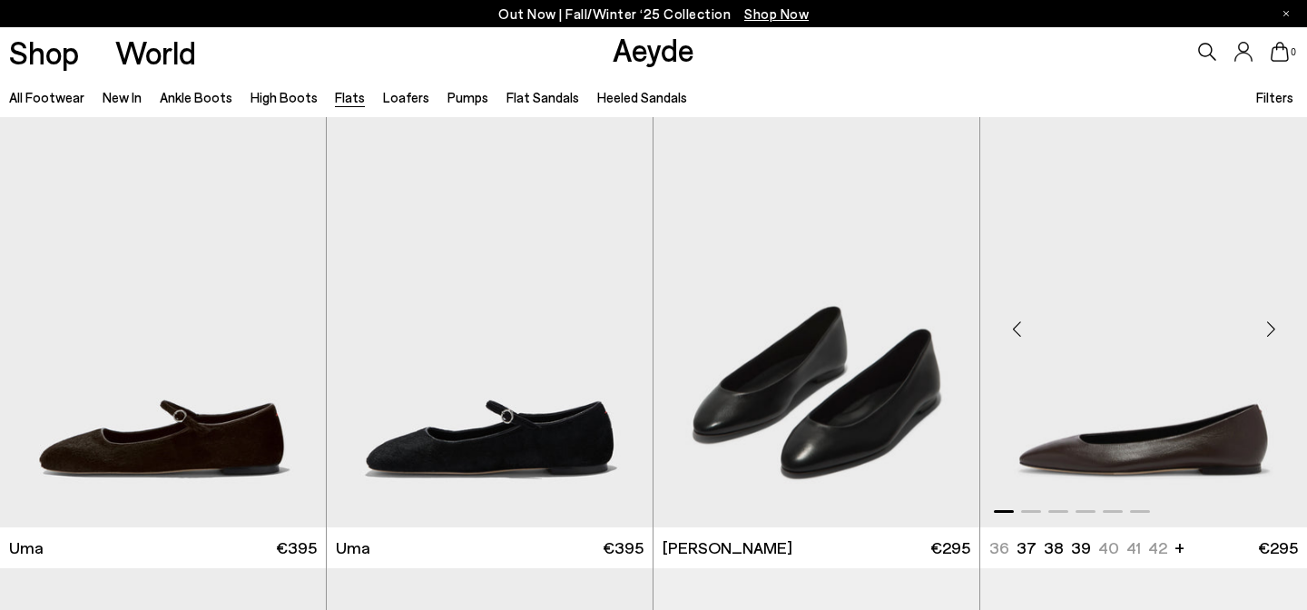
click at [1277, 330] on div "Next slide" at bounding box center [1271, 329] width 54 height 54
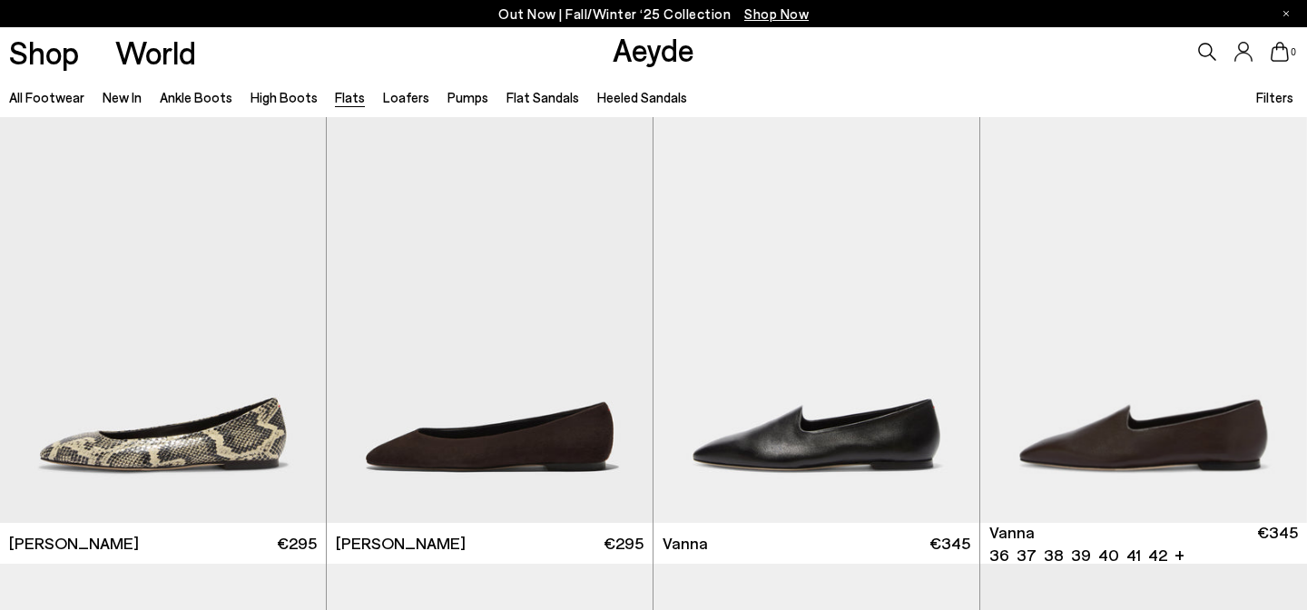
scroll to position [472, 0]
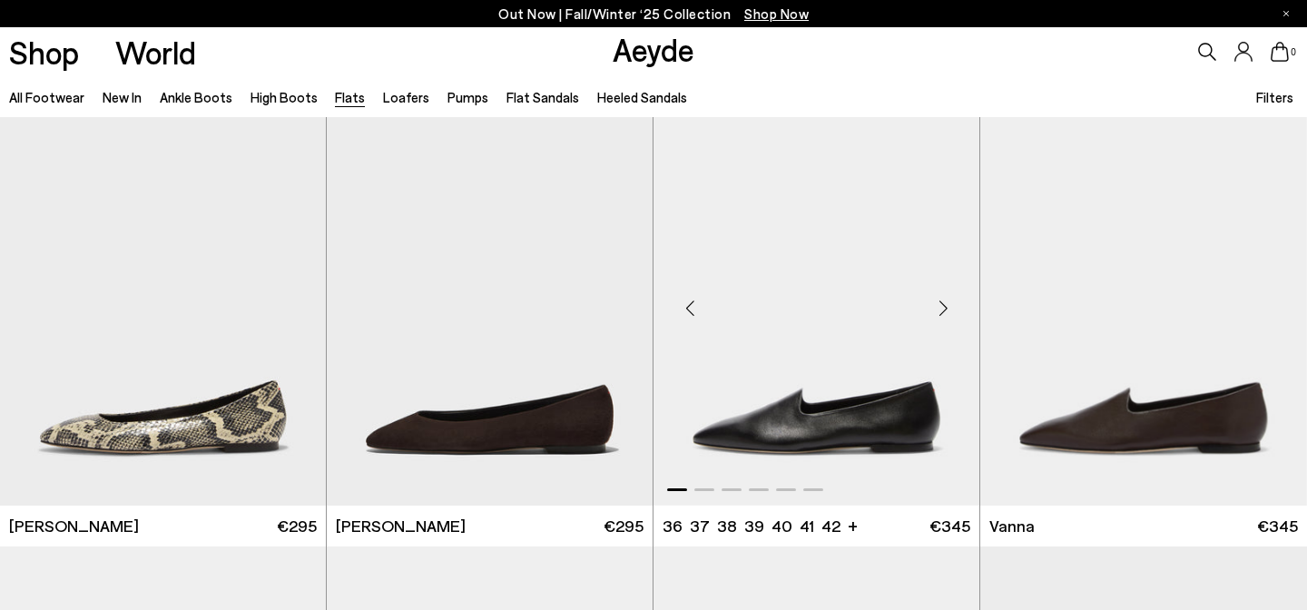
click at [938, 300] on div "Next slide" at bounding box center [943, 307] width 54 height 54
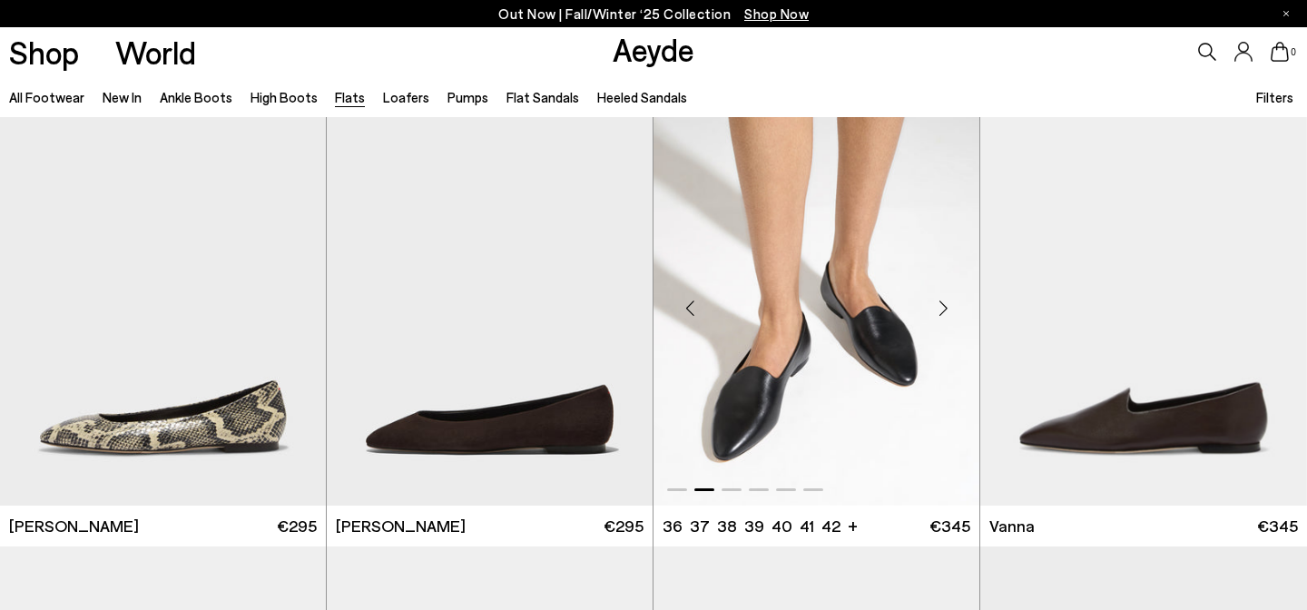
click at [938, 300] on div "Next slide" at bounding box center [943, 307] width 54 height 54
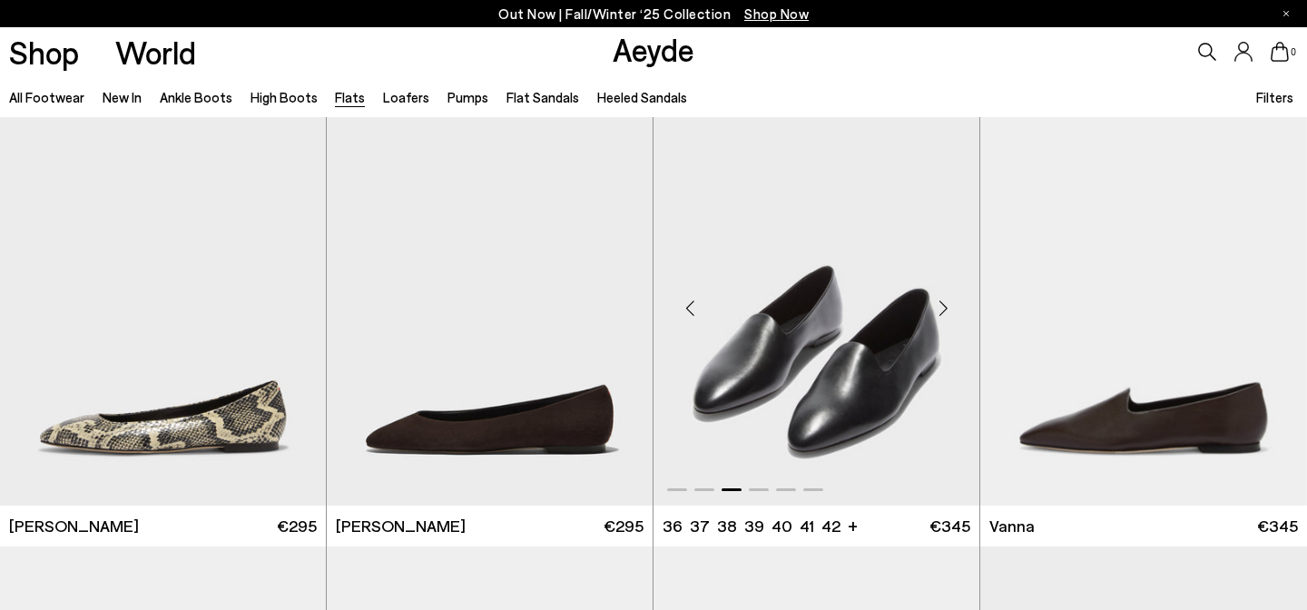
click at [938, 300] on div "Next slide" at bounding box center [943, 307] width 54 height 54
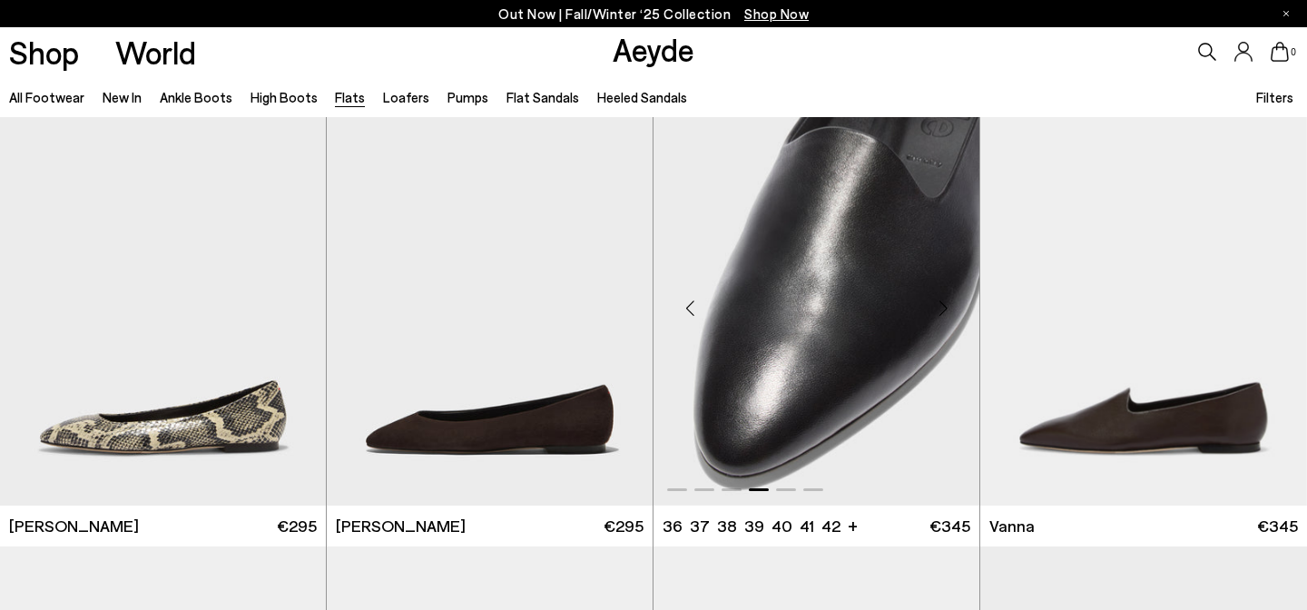
click at [938, 300] on div "Next slide" at bounding box center [943, 307] width 54 height 54
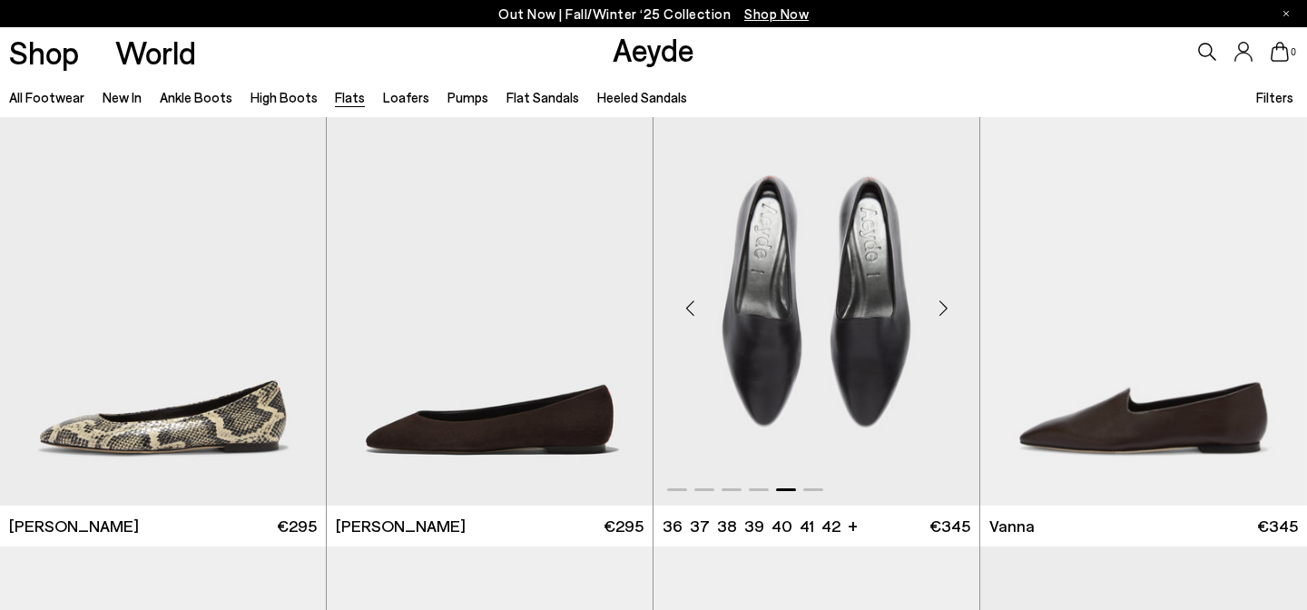
click at [938, 300] on div "Next slide" at bounding box center [943, 307] width 54 height 54
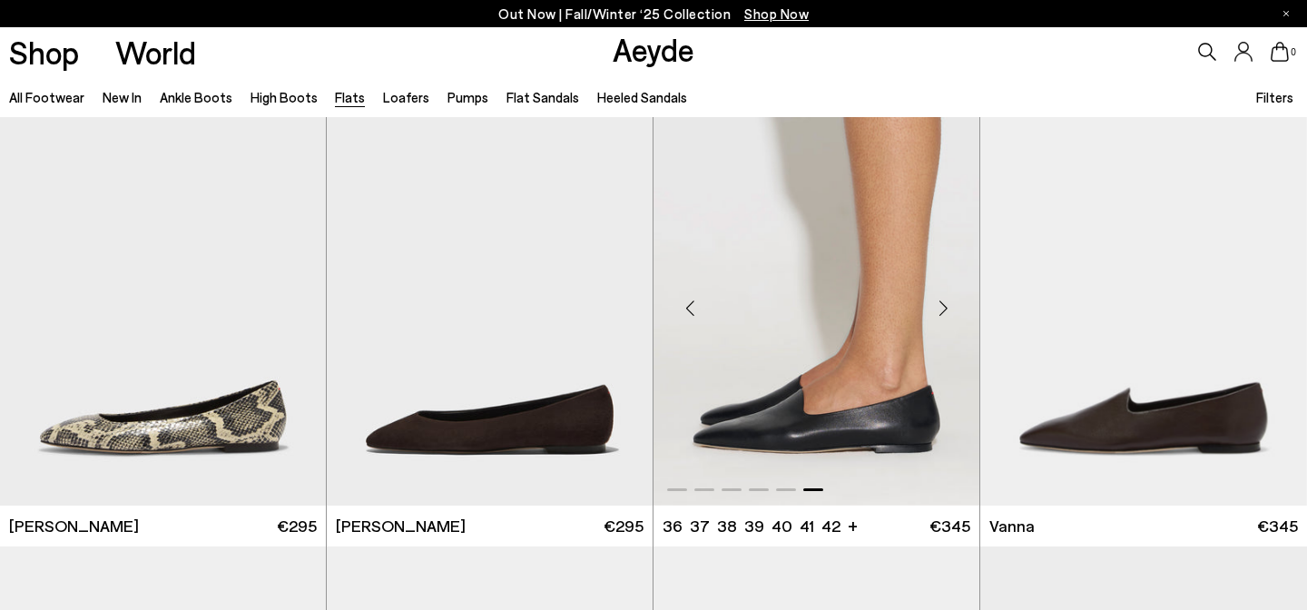
click at [938, 300] on div "Next slide" at bounding box center [943, 307] width 54 height 54
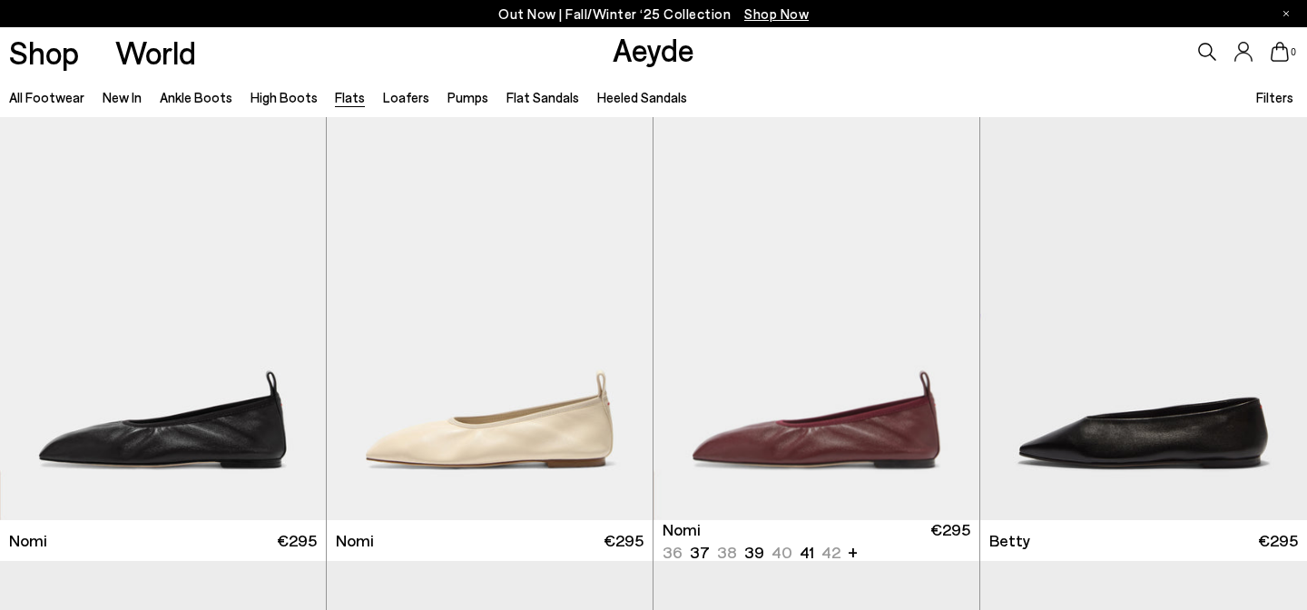
scroll to position [914, 0]
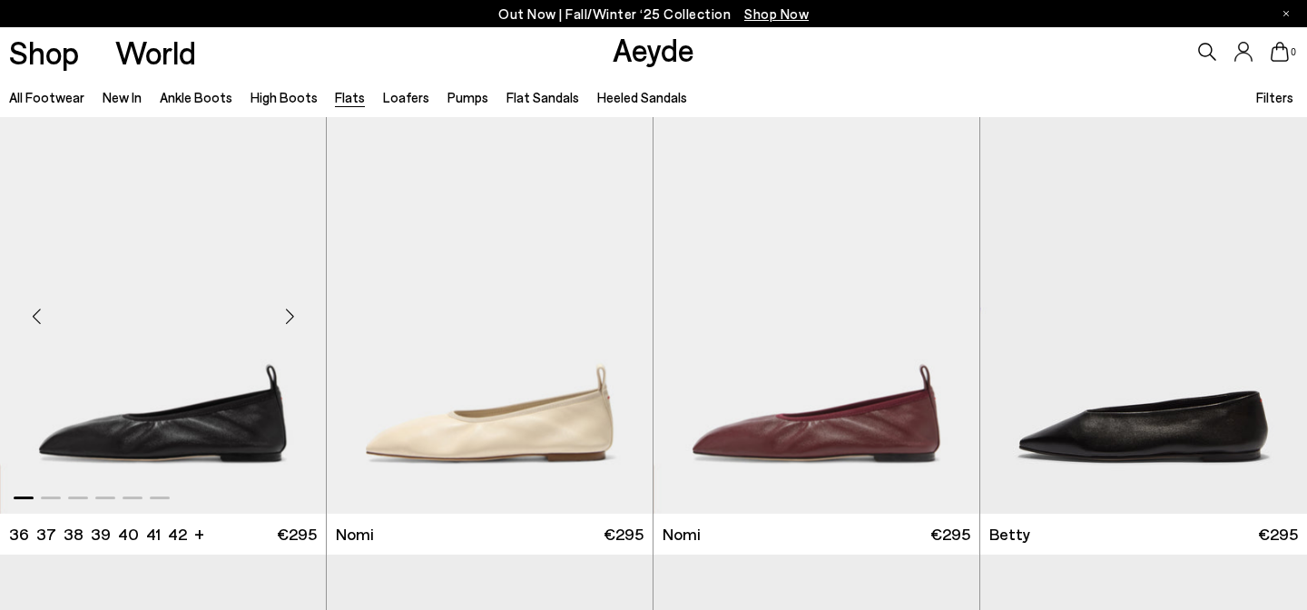
click at [289, 315] on div "Next slide" at bounding box center [289, 317] width 54 height 54
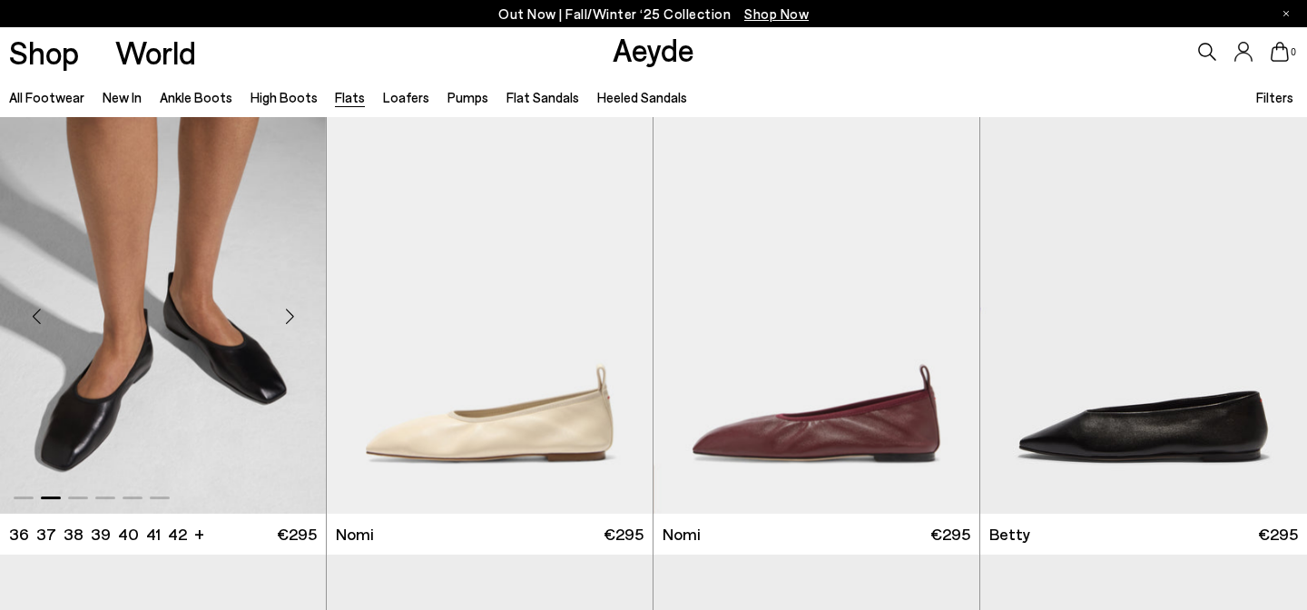
click at [289, 315] on div "Next slide" at bounding box center [289, 317] width 54 height 54
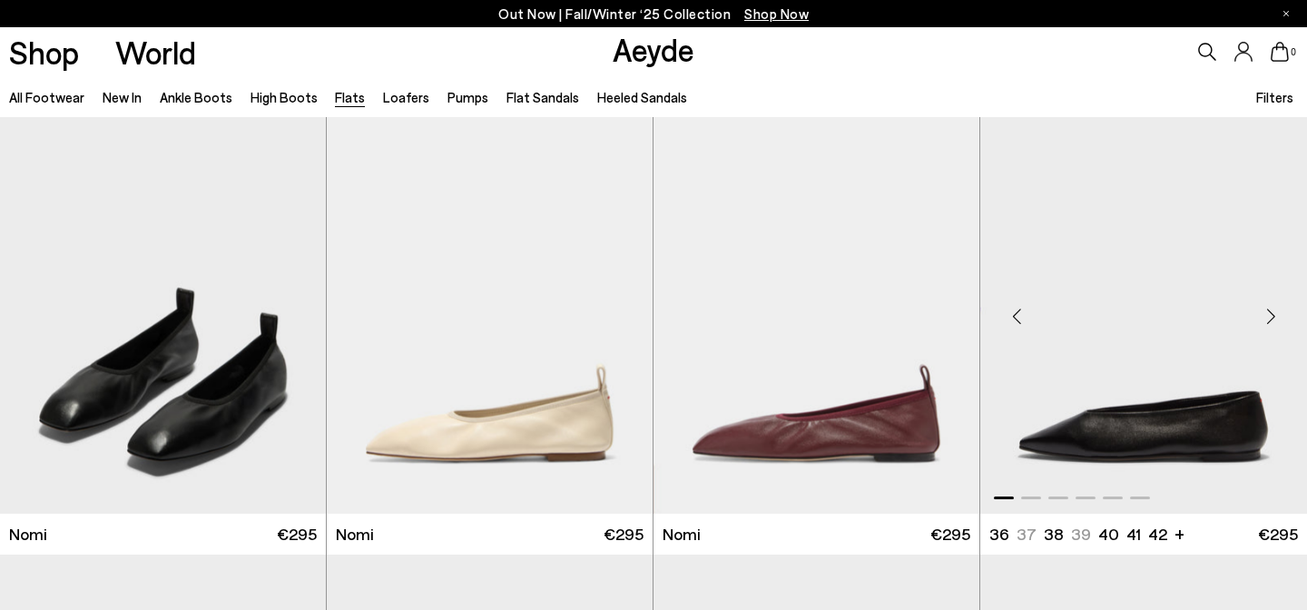
click at [1275, 311] on div "Next slide" at bounding box center [1271, 317] width 54 height 54
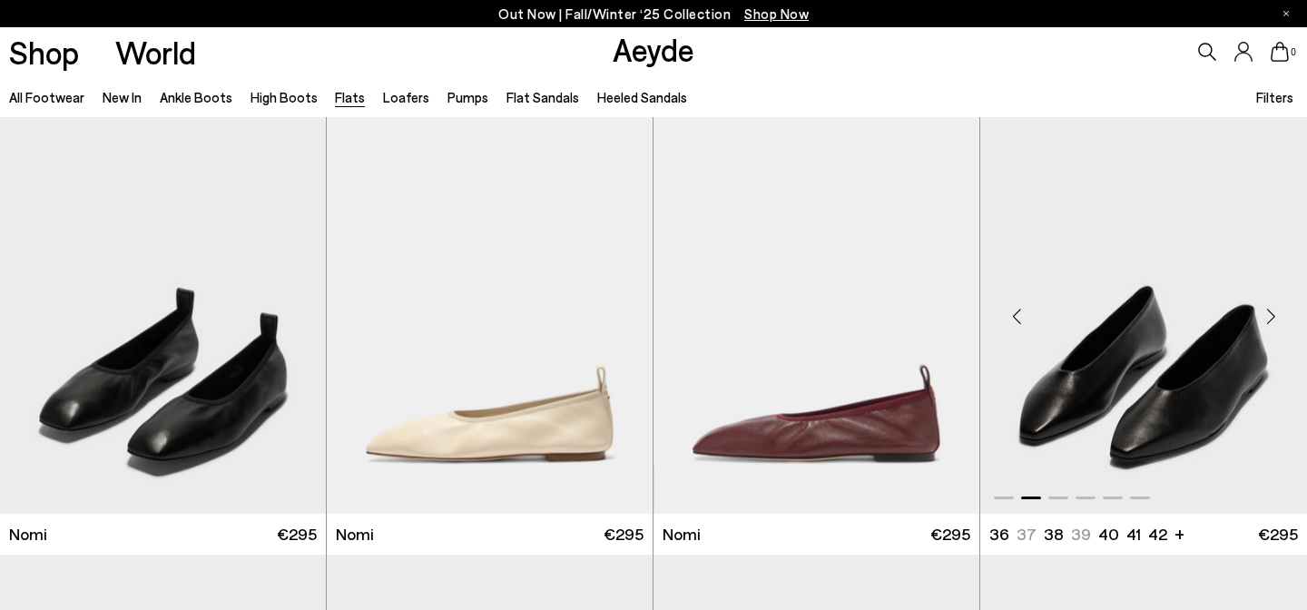
click at [1275, 311] on div "Next slide" at bounding box center [1271, 317] width 54 height 54
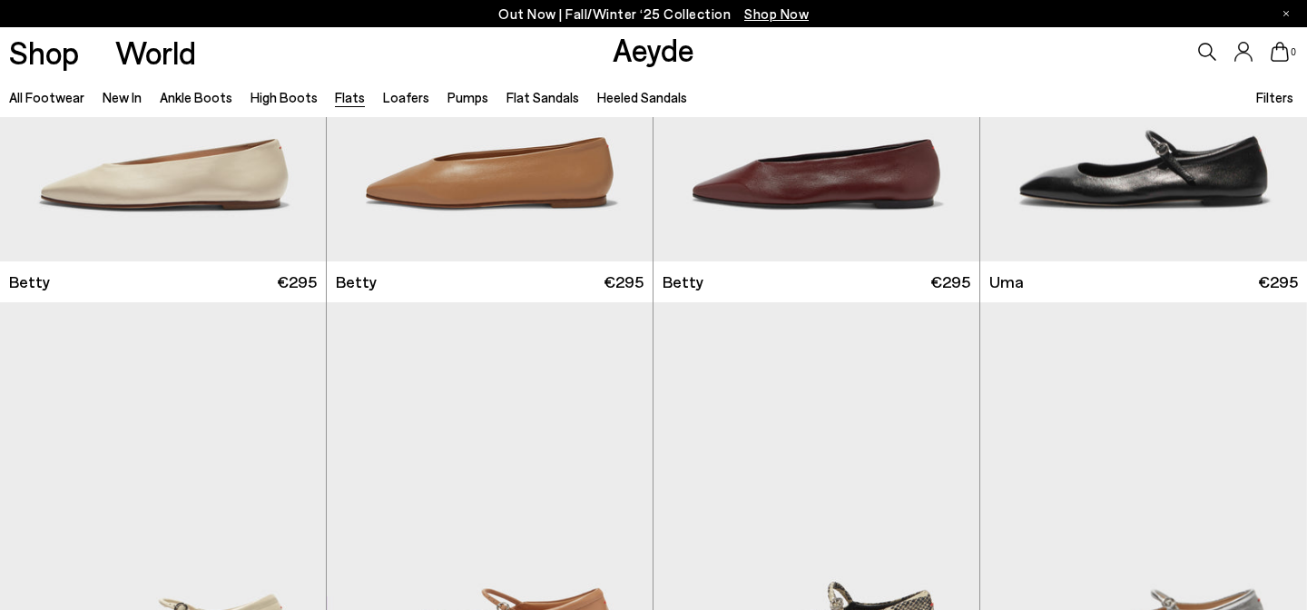
scroll to position [1422, 0]
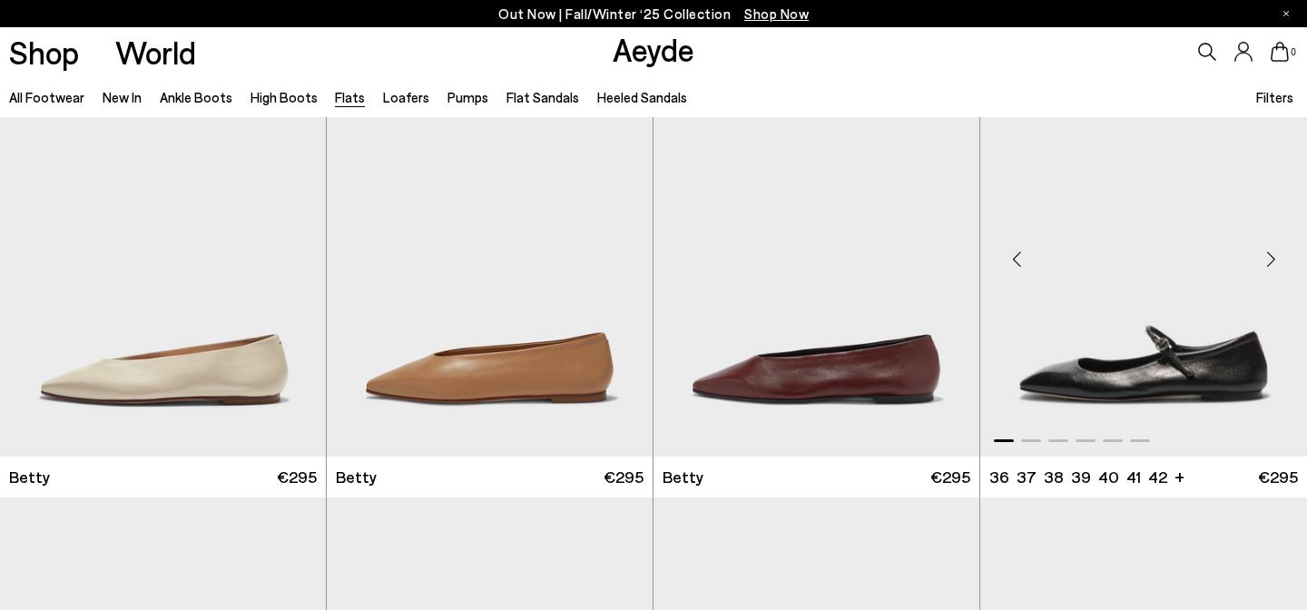
click at [1268, 264] on div "Next slide" at bounding box center [1271, 258] width 54 height 54
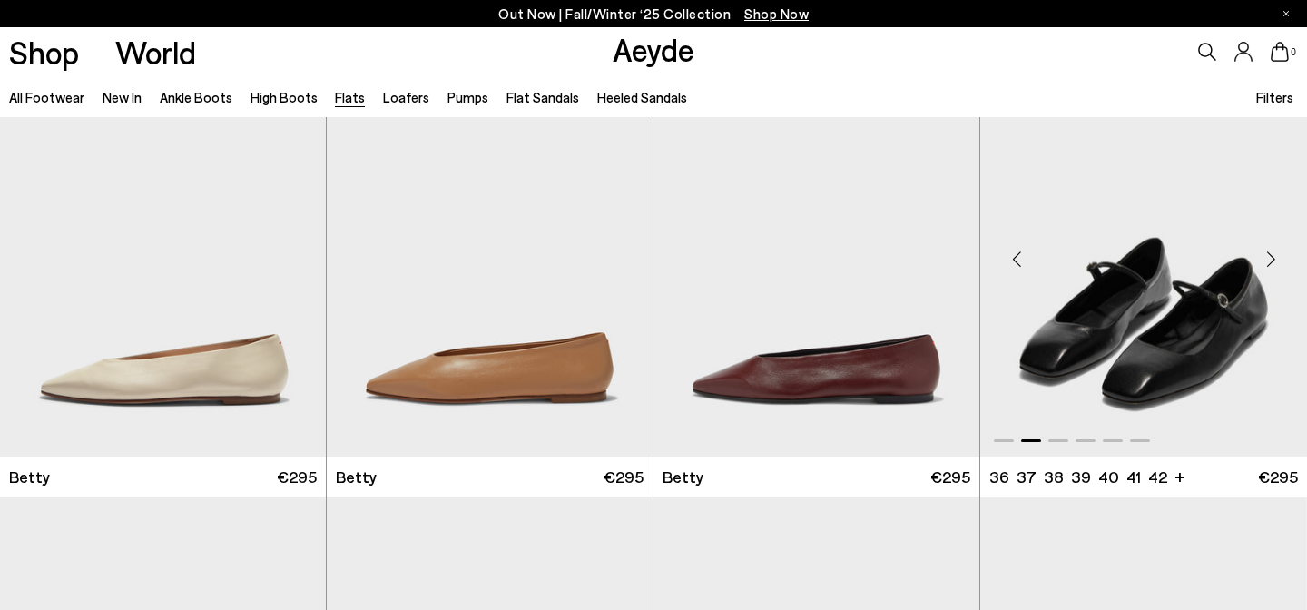
click at [1268, 264] on div "Next slide" at bounding box center [1271, 258] width 54 height 54
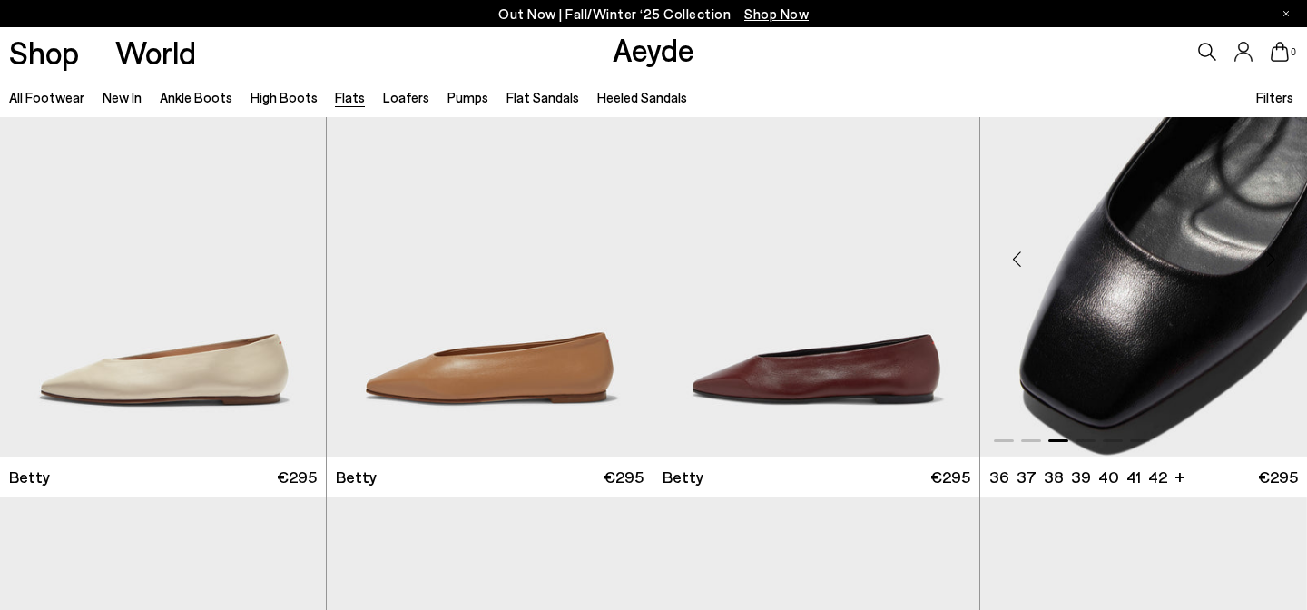
click at [1268, 264] on div "Next slide" at bounding box center [1271, 258] width 54 height 54
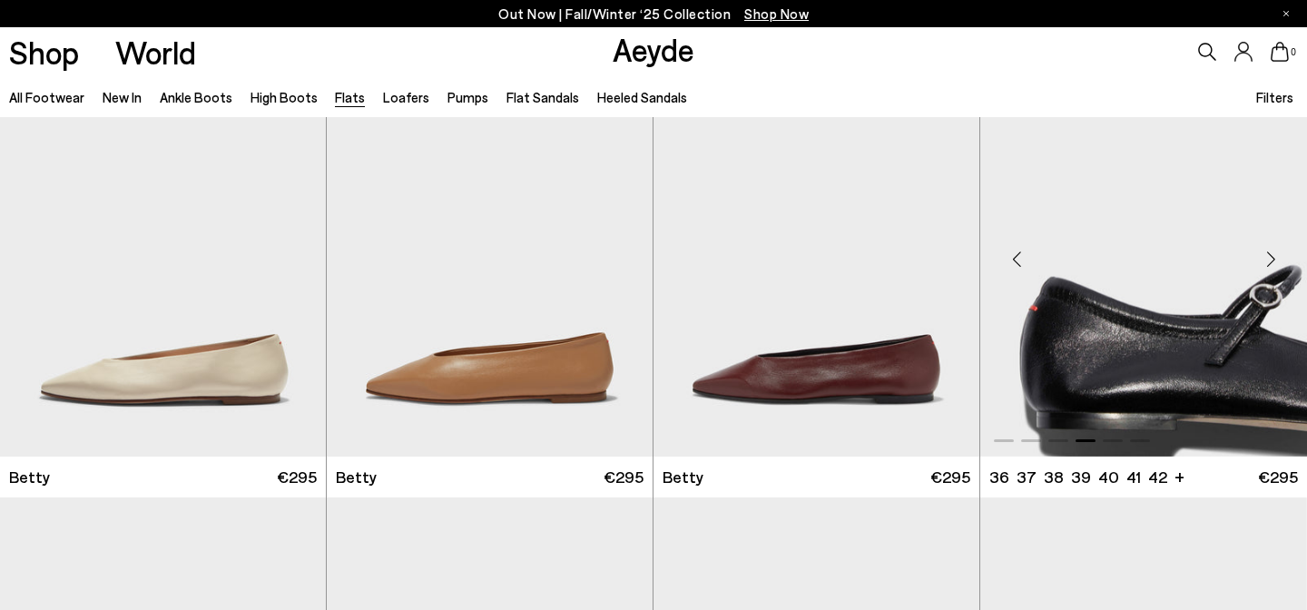
click at [1268, 264] on div "Next slide" at bounding box center [1271, 258] width 54 height 54
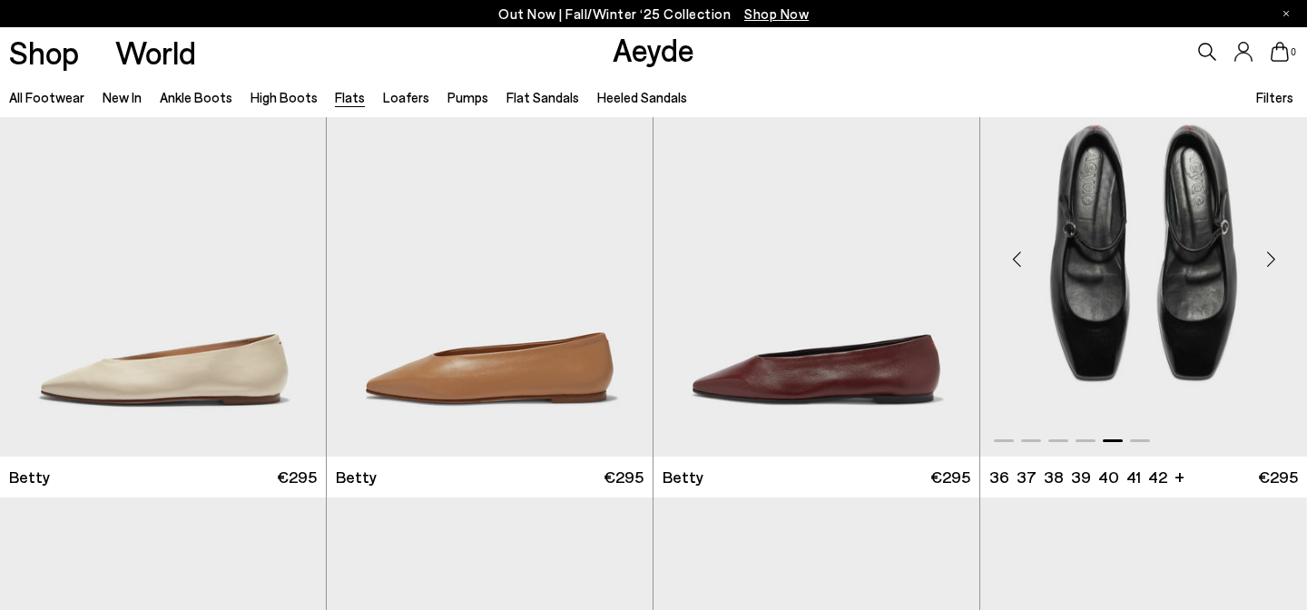
click at [1268, 264] on div "Next slide" at bounding box center [1271, 258] width 54 height 54
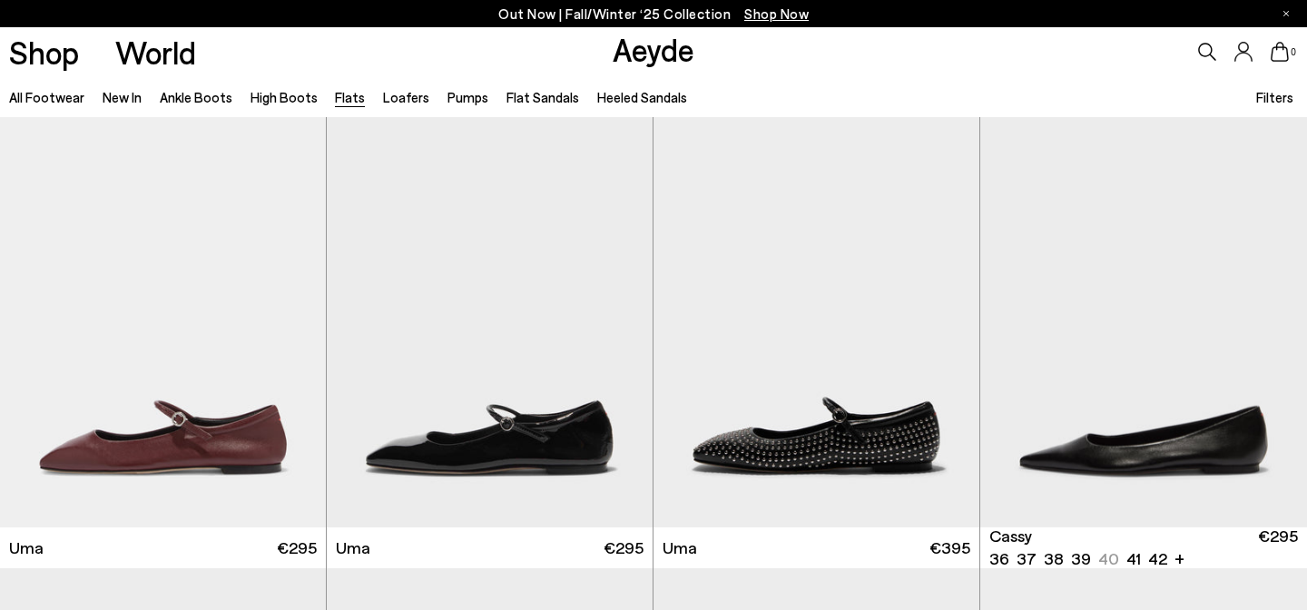
scroll to position [2308, 0]
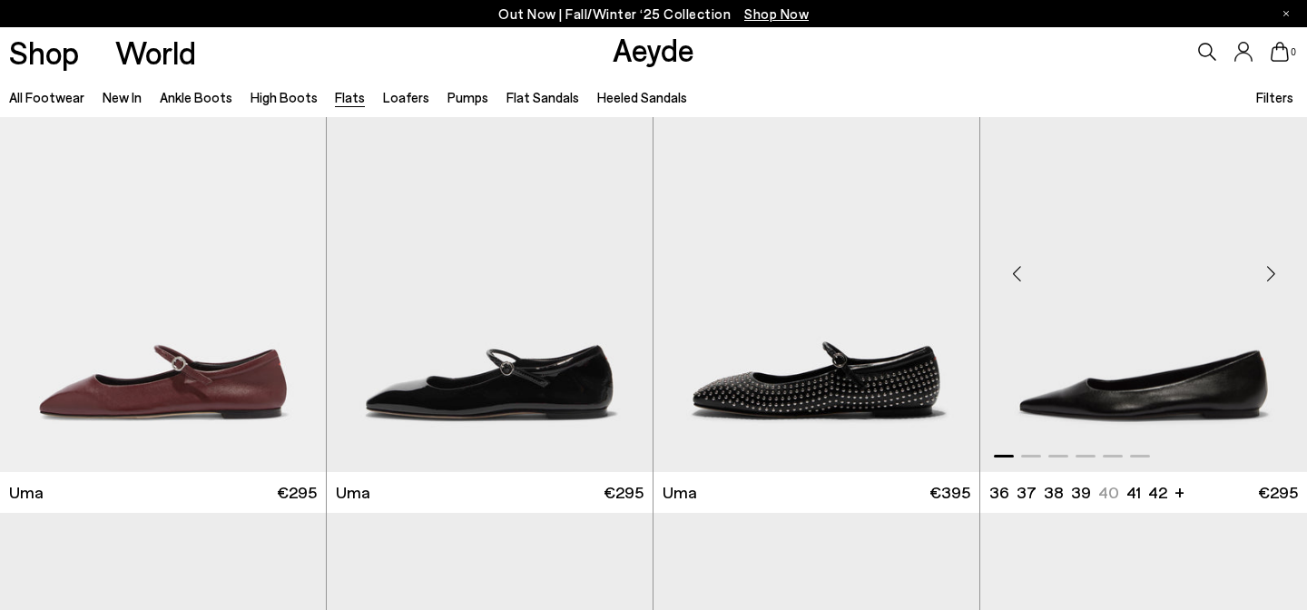
click at [1267, 279] on div "Next slide" at bounding box center [1271, 274] width 54 height 54
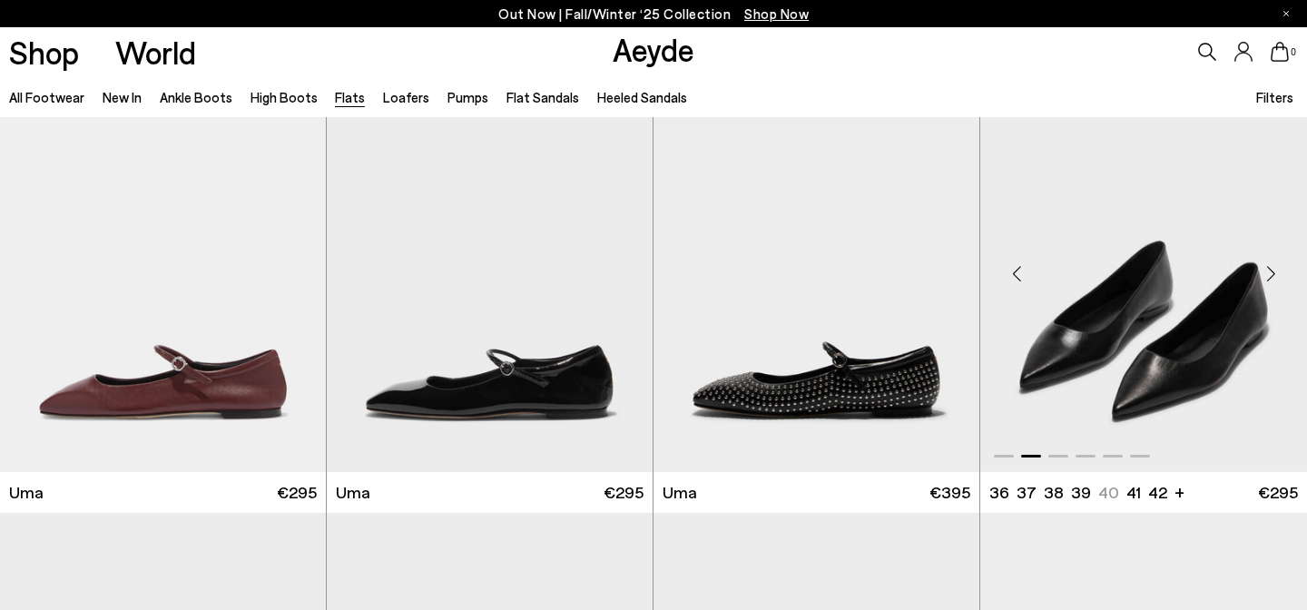
click at [1267, 279] on div "Next slide" at bounding box center [1271, 274] width 54 height 54
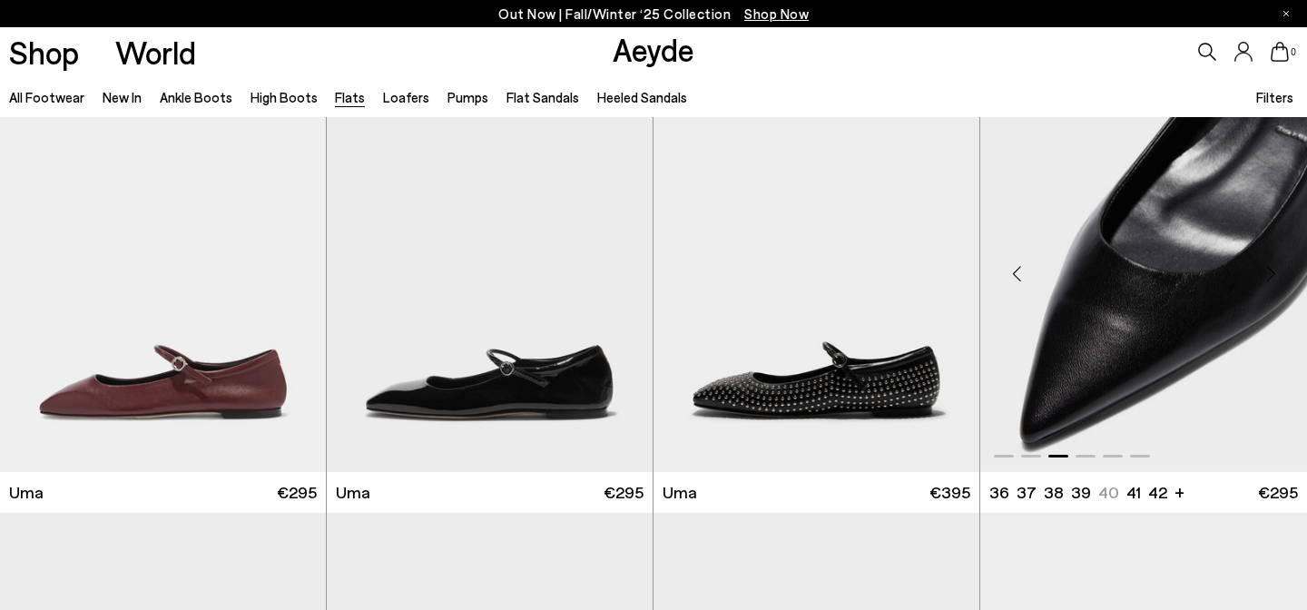
click at [1267, 279] on div "Next slide" at bounding box center [1271, 274] width 54 height 54
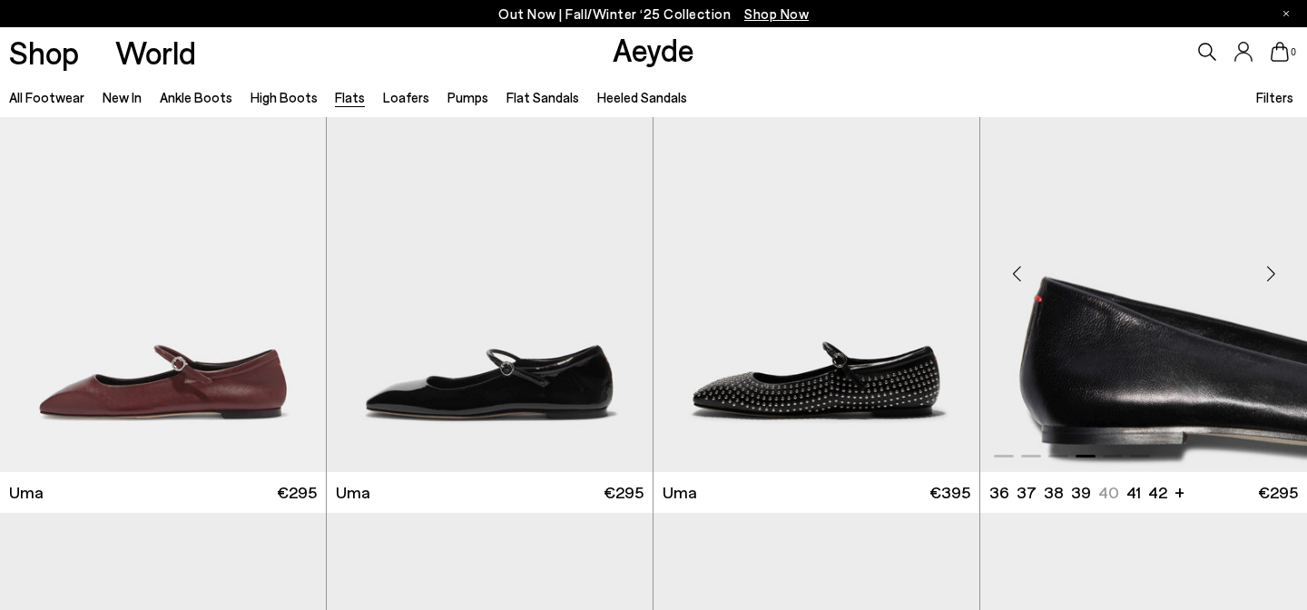
click at [1267, 279] on div "Next slide" at bounding box center [1271, 274] width 54 height 54
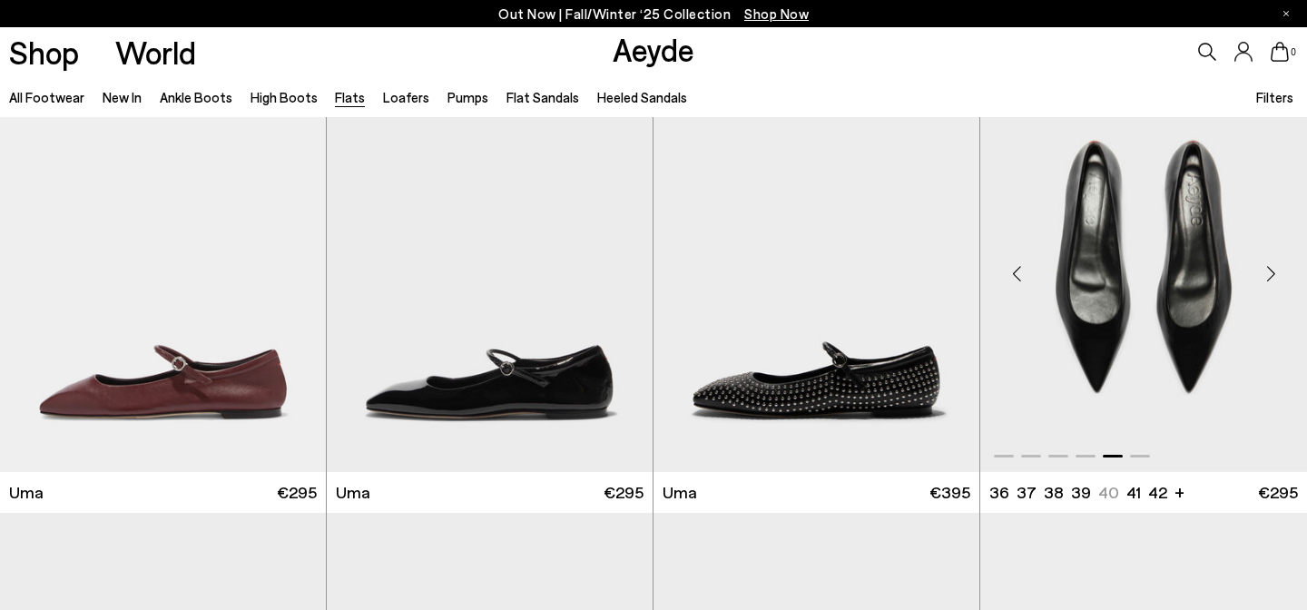
click at [1267, 279] on div "Next slide" at bounding box center [1271, 274] width 54 height 54
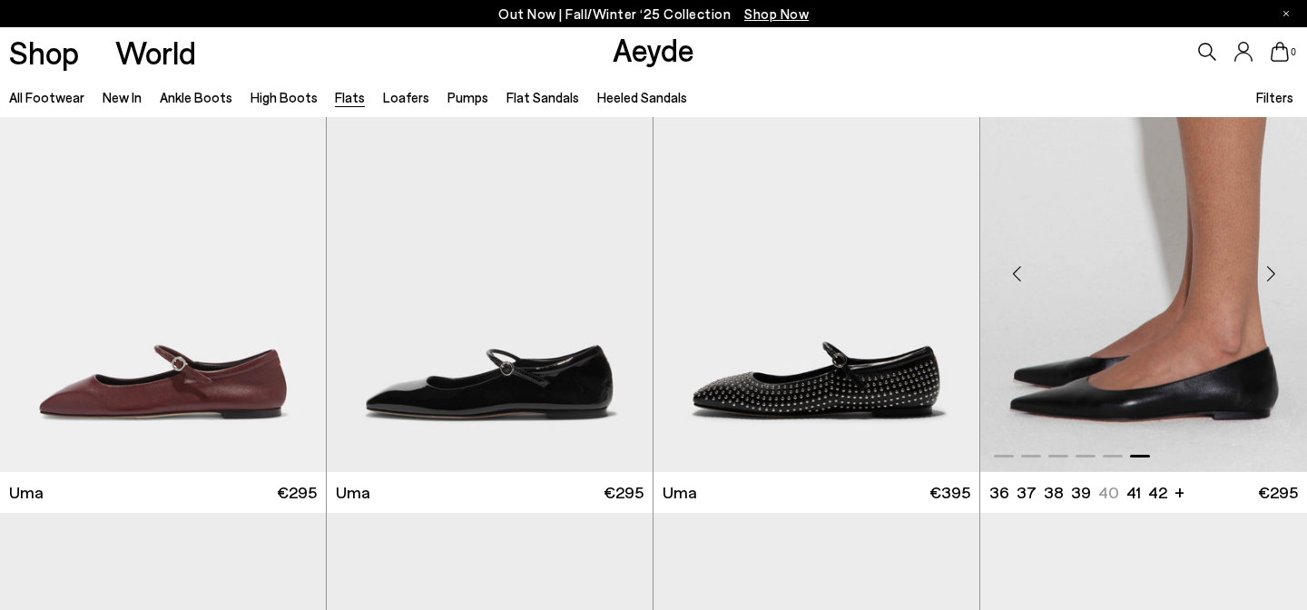
click at [1267, 279] on div "Next slide" at bounding box center [1271, 274] width 54 height 54
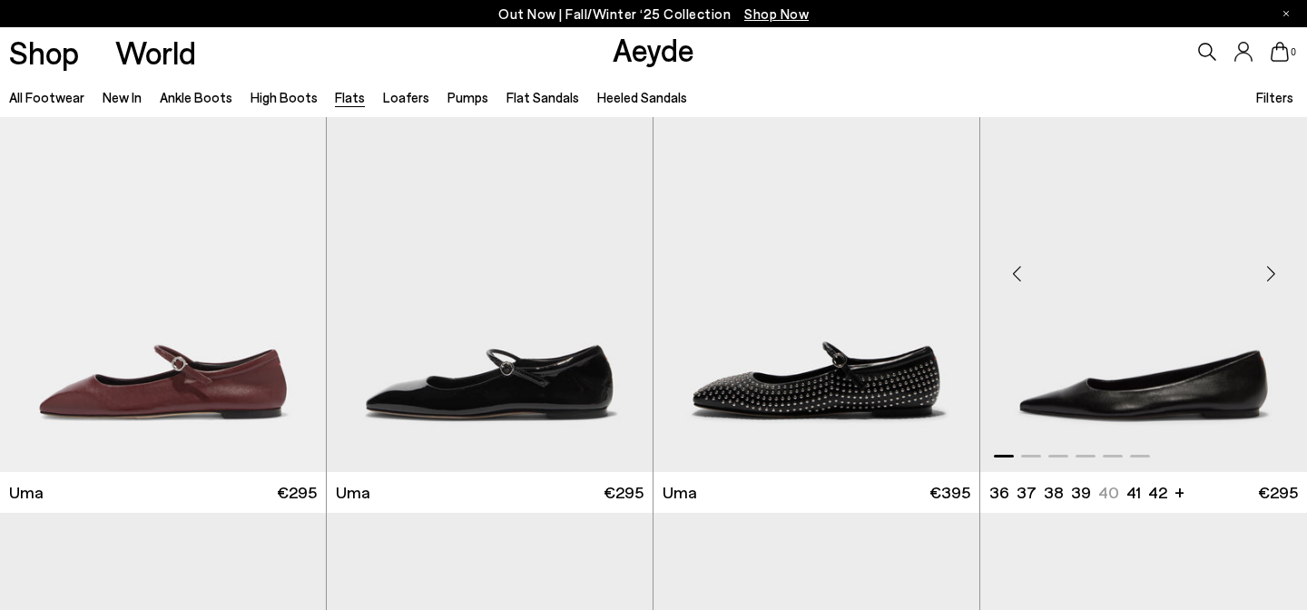
click at [1267, 279] on div "Next slide" at bounding box center [1271, 274] width 54 height 54
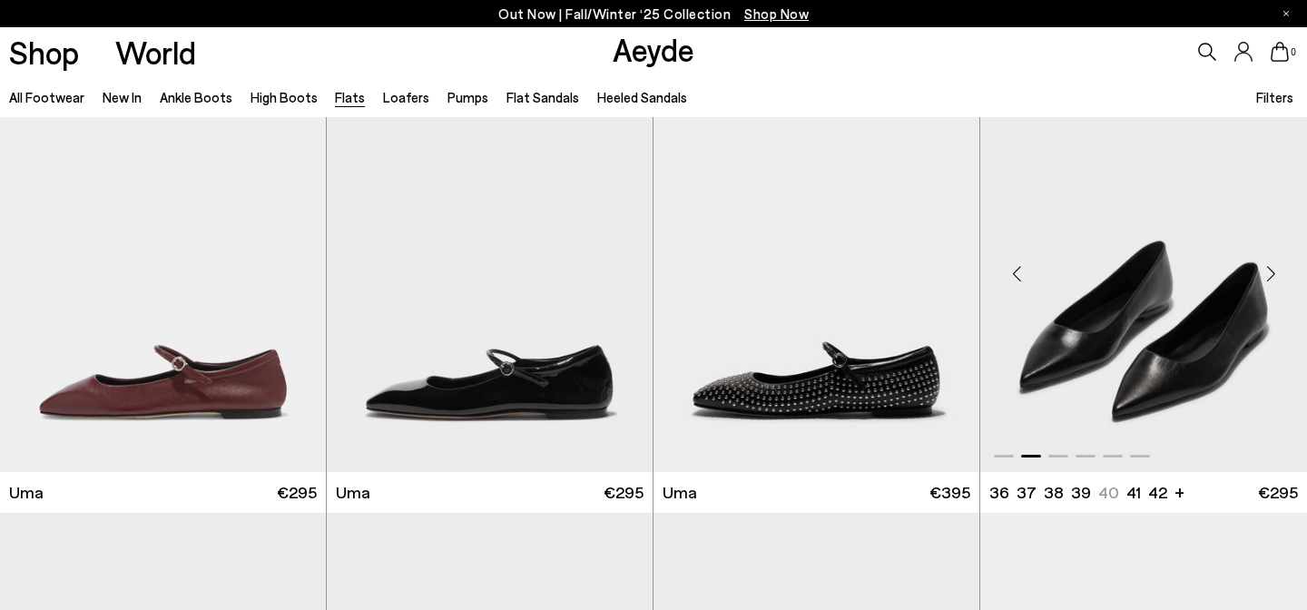
click at [1267, 279] on div "Next slide" at bounding box center [1271, 274] width 54 height 54
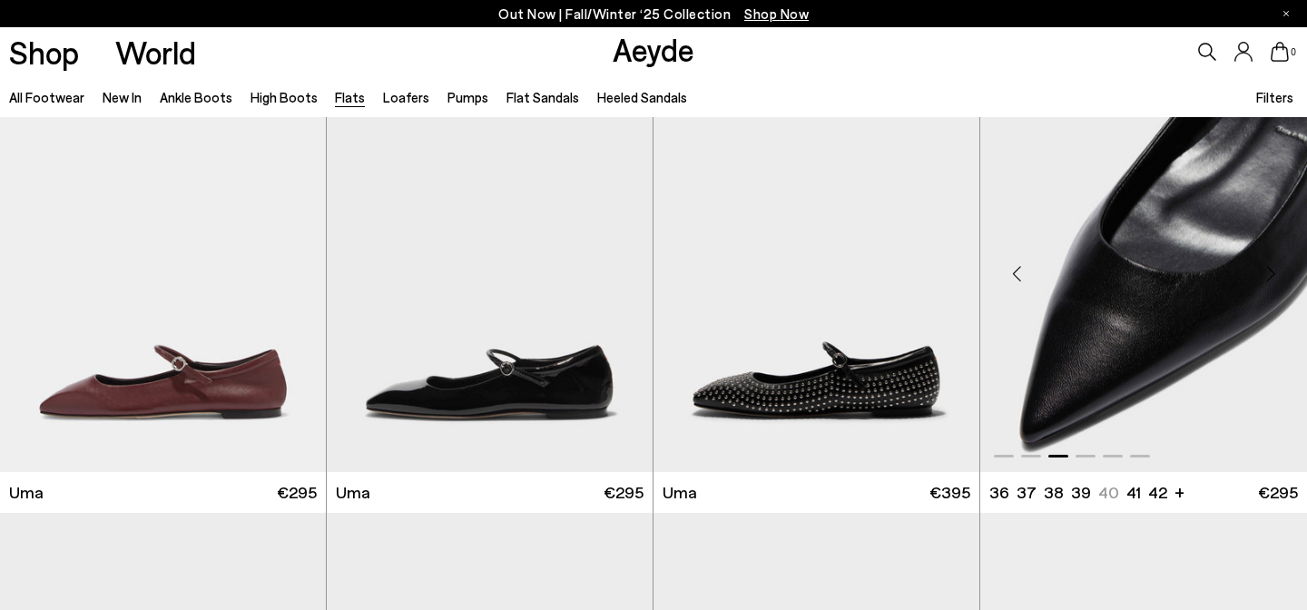
click at [1267, 279] on div "Next slide" at bounding box center [1271, 274] width 54 height 54
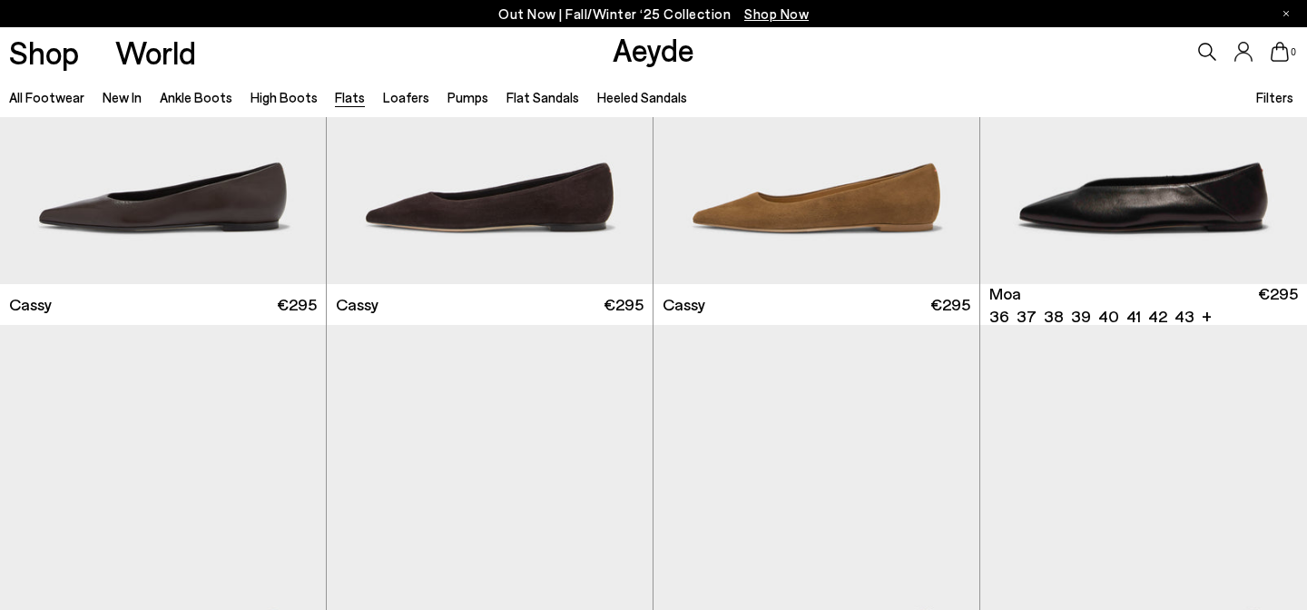
scroll to position [2956, 0]
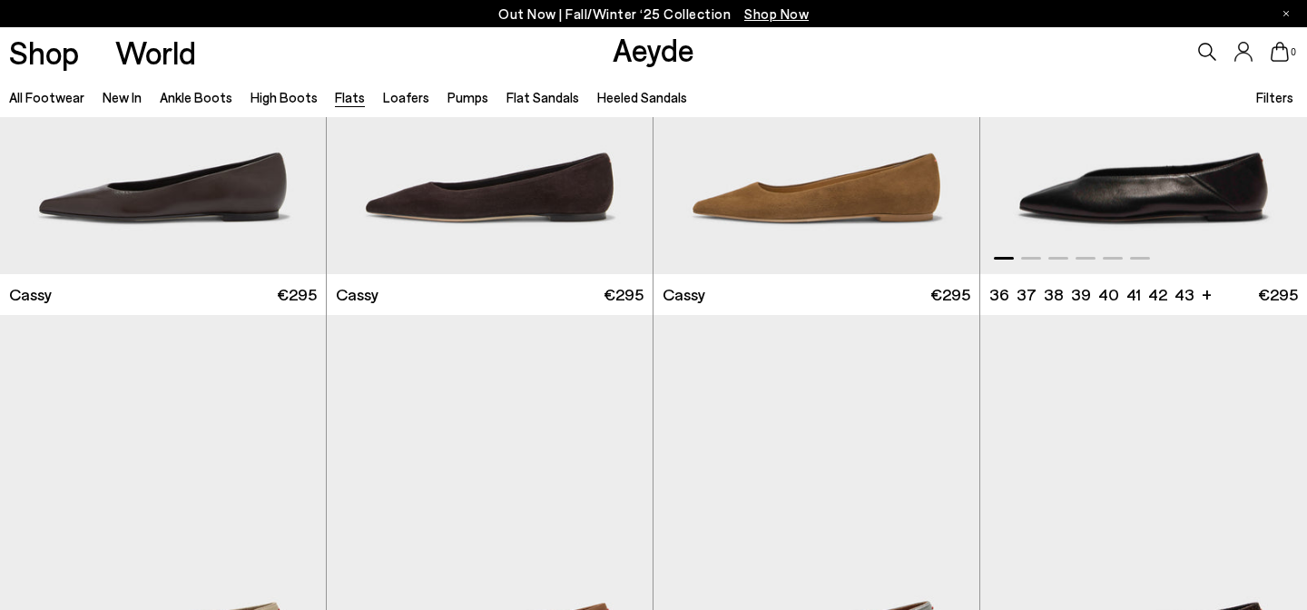
click at [1282, 171] on img "1 / 6" at bounding box center [1143, 69] width 327 height 409
